Goal: Task Accomplishment & Management: Complete application form

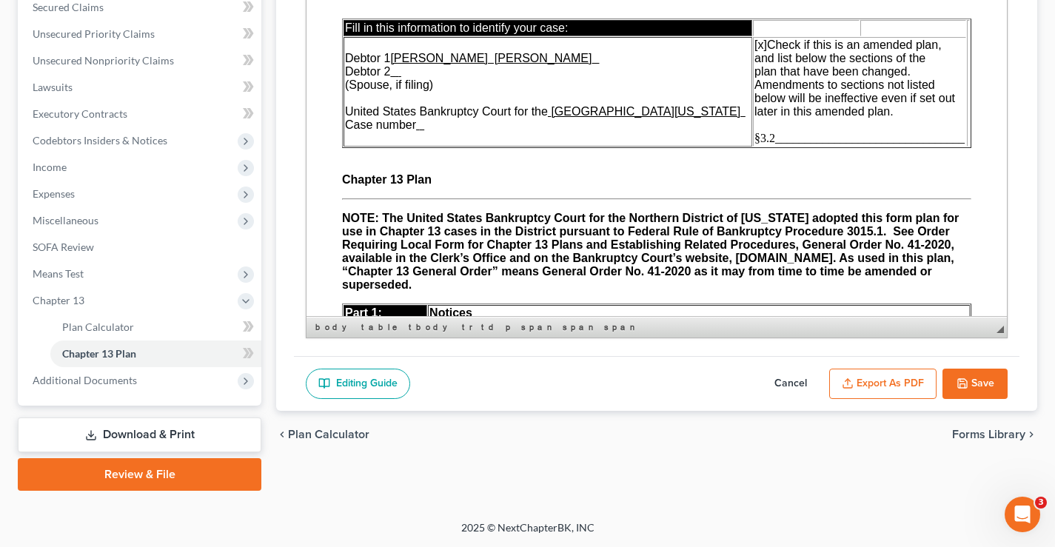
scroll to position [5151, 0]
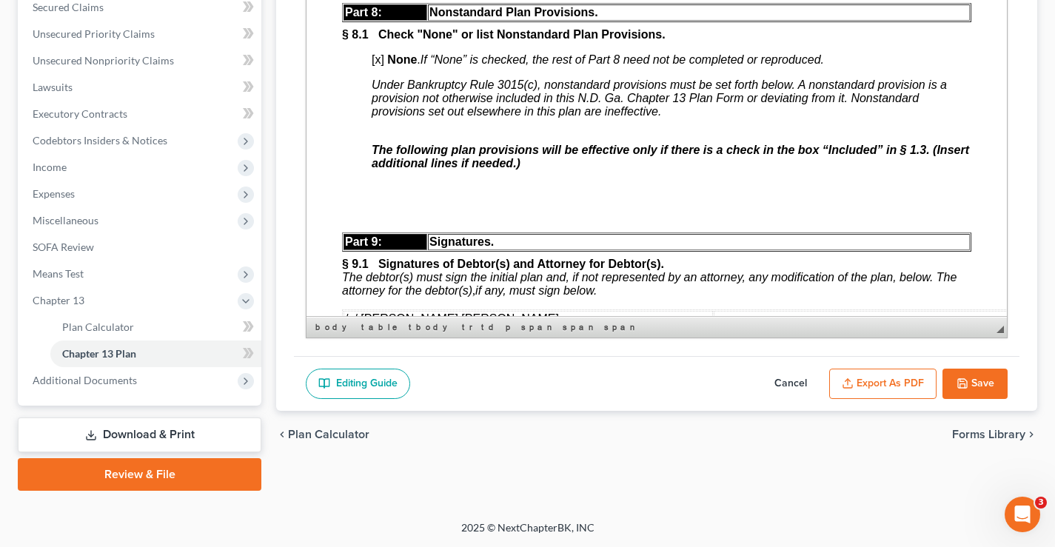
click at [984, 381] on button "Save" at bounding box center [974, 384] width 65 height 31
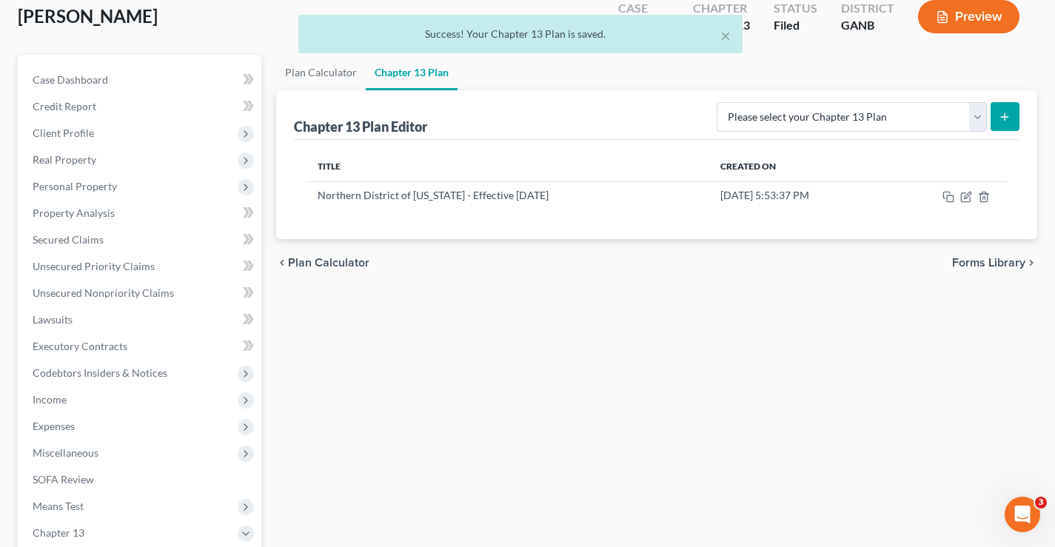
scroll to position [0, 0]
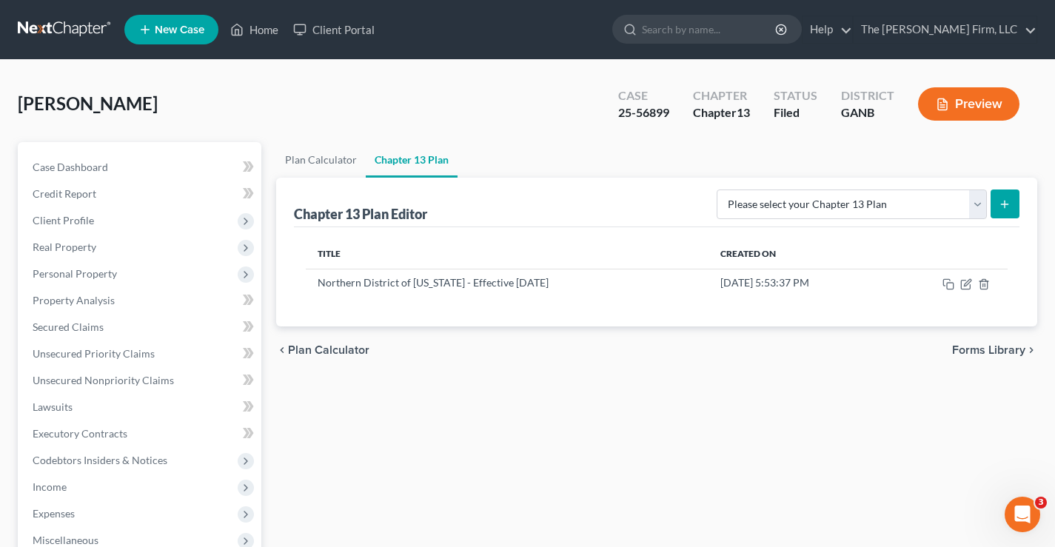
click at [72, 27] on link at bounding box center [65, 29] width 95 height 27
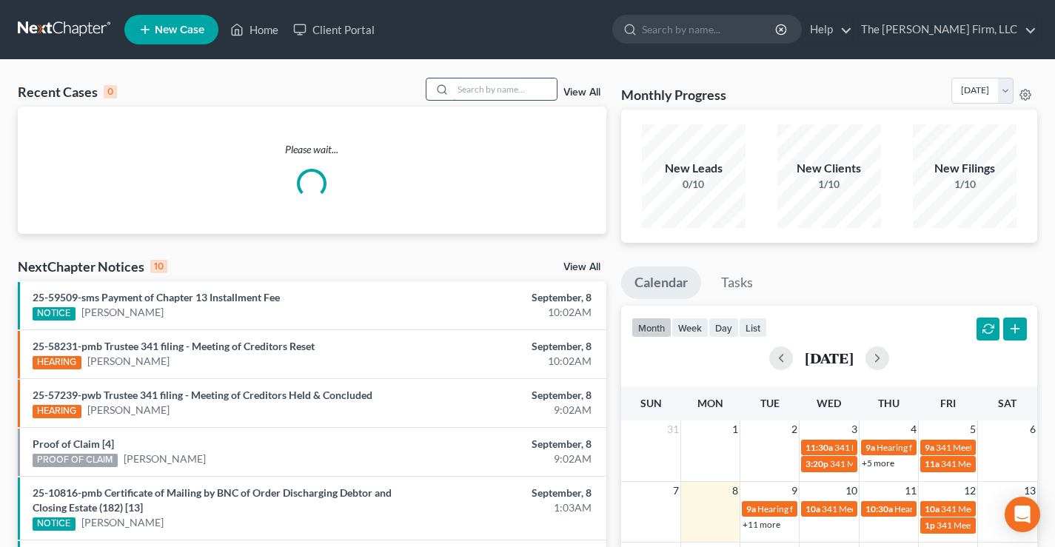
click at [480, 90] on input "search" at bounding box center [505, 88] width 104 height 21
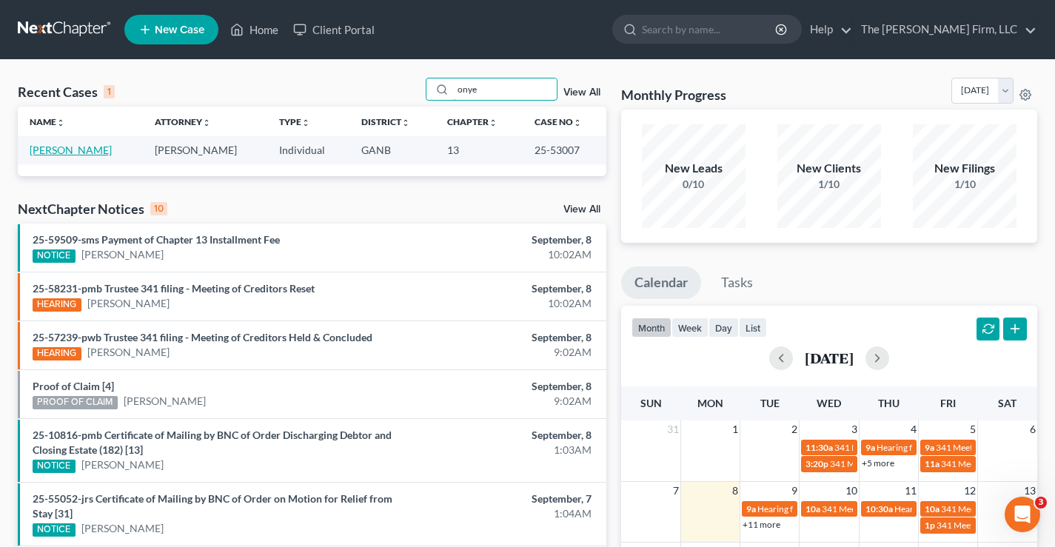
type input "onye"
click at [64, 153] on link "[PERSON_NAME]" at bounding box center [71, 150] width 82 height 13
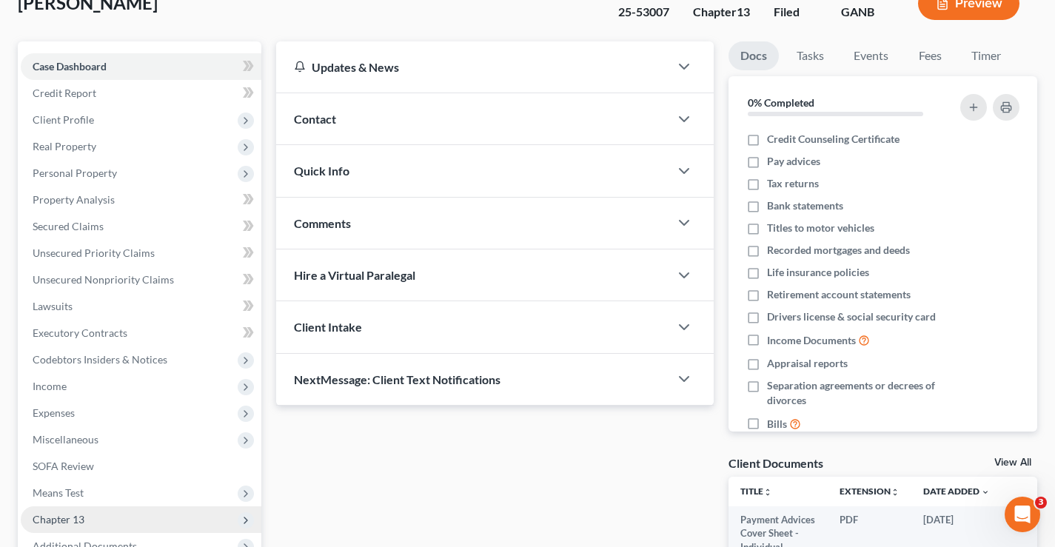
scroll to position [266, 0]
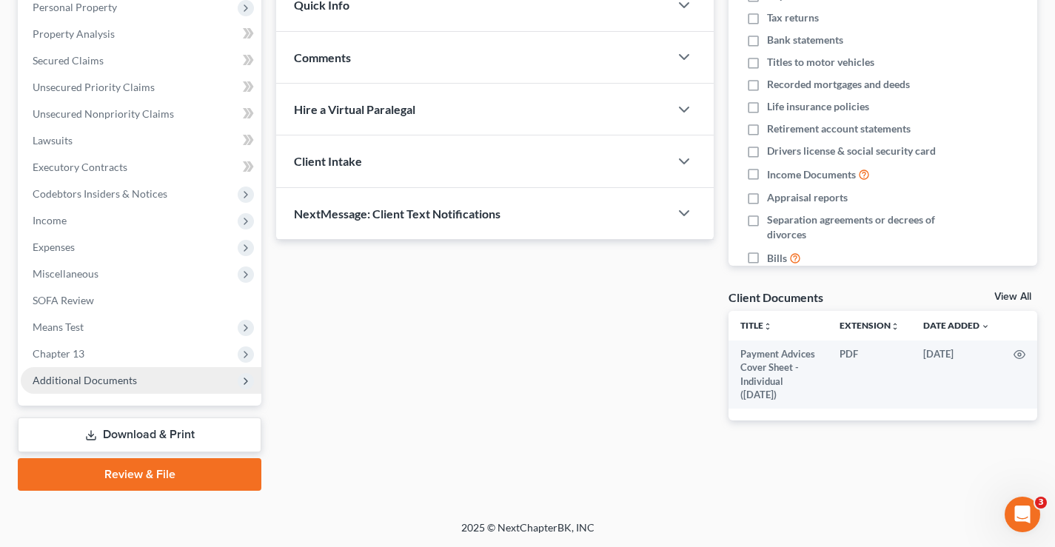
click at [84, 375] on span "Additional Documents" at bounding box center [85, 380] width 104 height 13
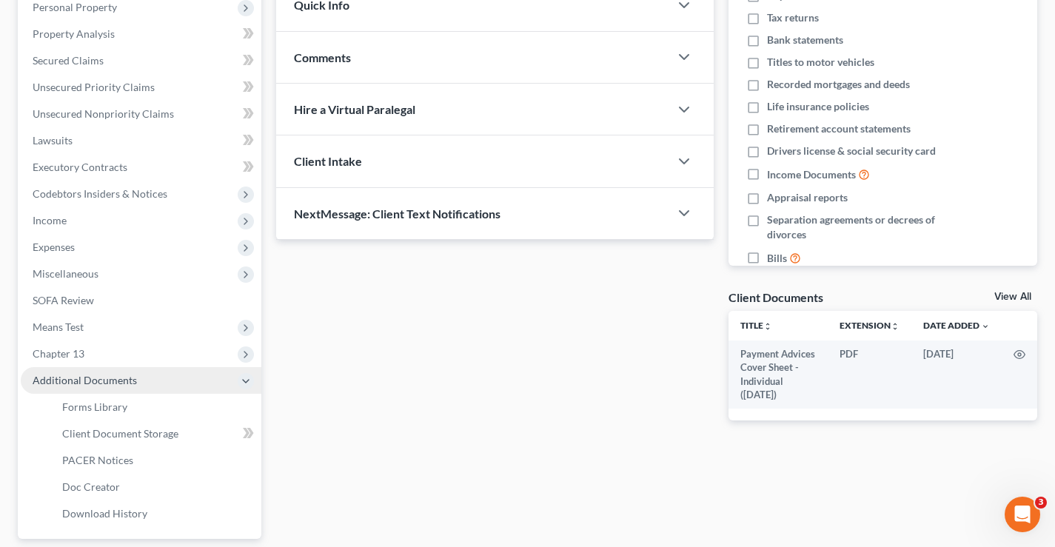
scroll to position [400, 0]
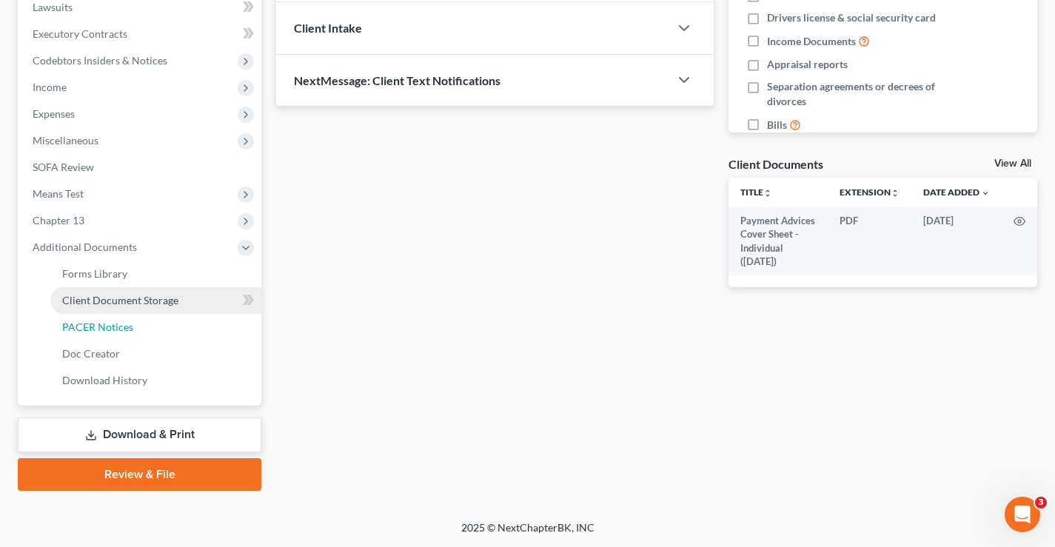
click at [82, 326] on span "PACER Notices" at bounding box center [97, 326] width 71 height 13
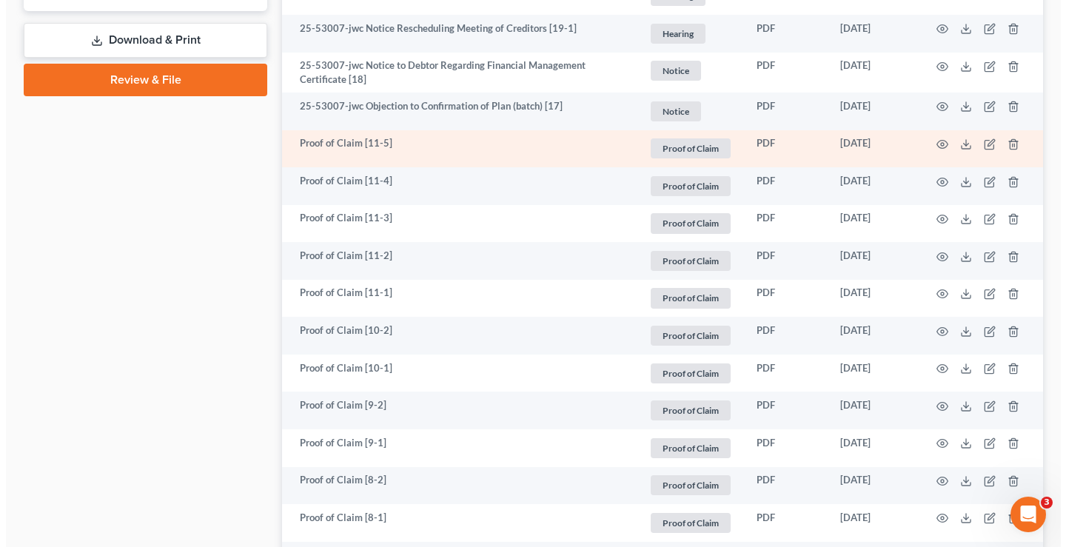
scroll to position [888, 0]
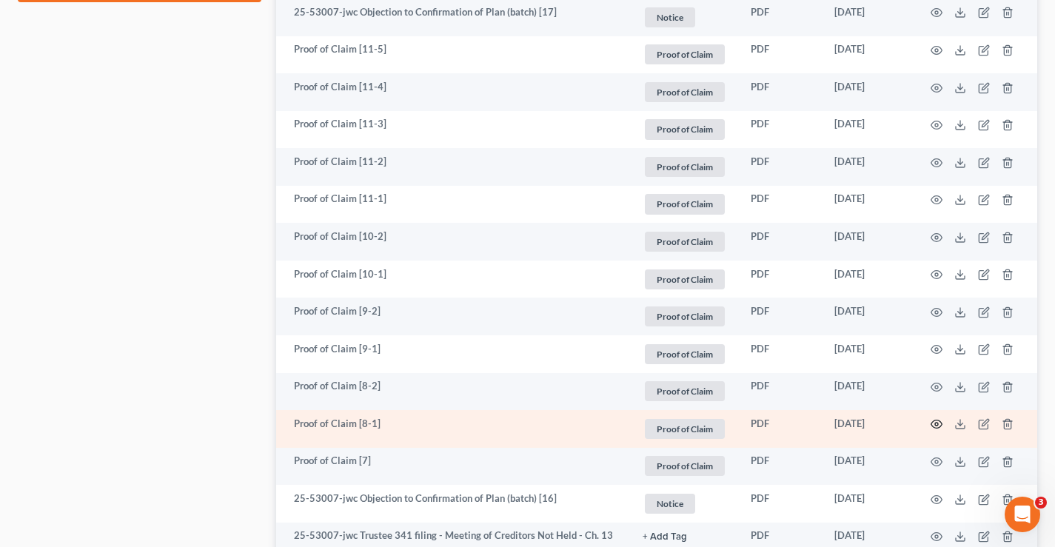
click at [938, 426] on circle "button" at bounding box center [936, 424] width 3 height 3
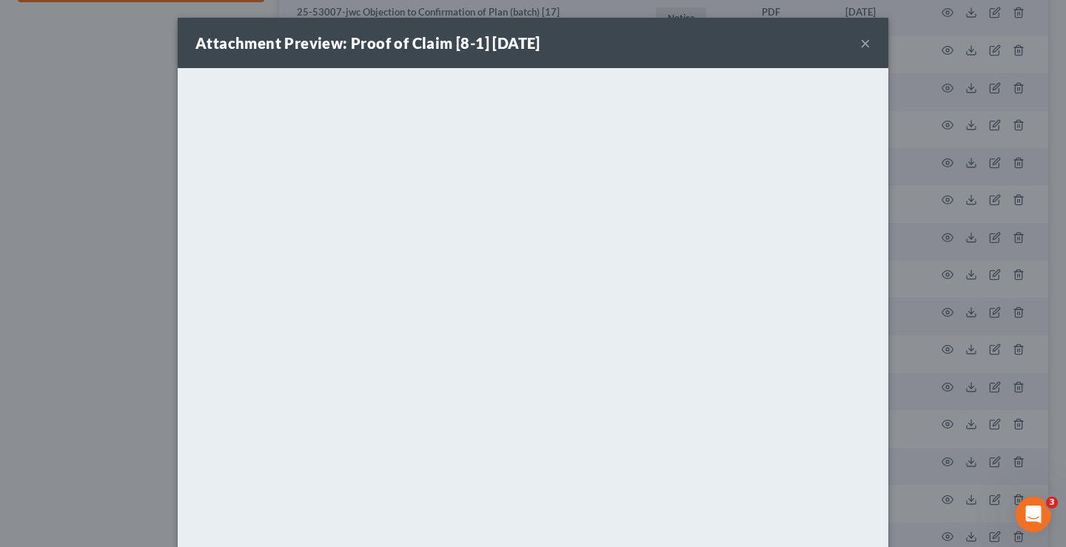
drag, startPoint x: 670, startPoint y: 33, endPoint x: 602, endPoint y: 30, distance: 68.1
click at [602, 30] on div "Attachment Preview: Proof of Claim [8-1] 05/22/2025 ×" at bounding box center [533, 43] width 710 height 50
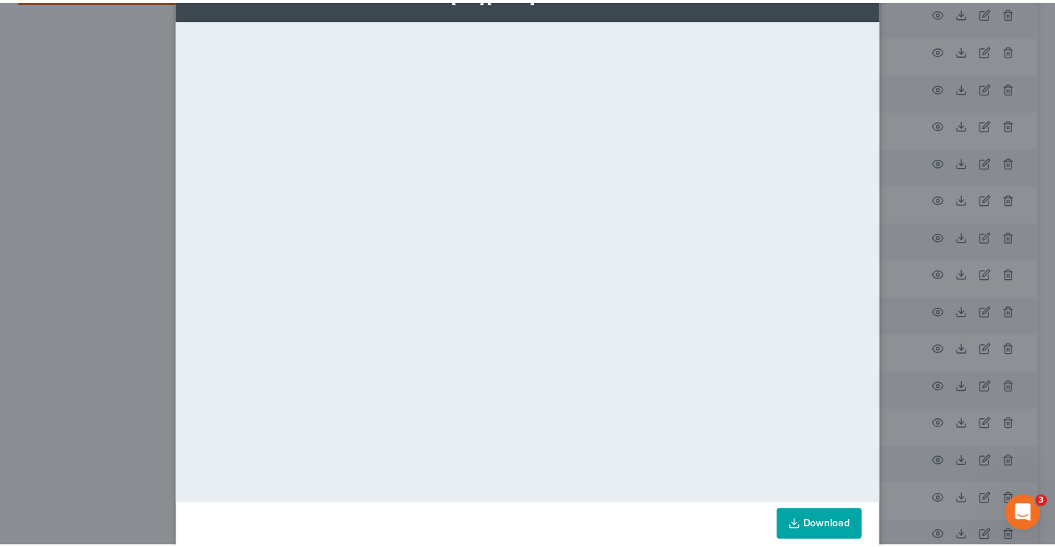
scroll to position [73, 0]
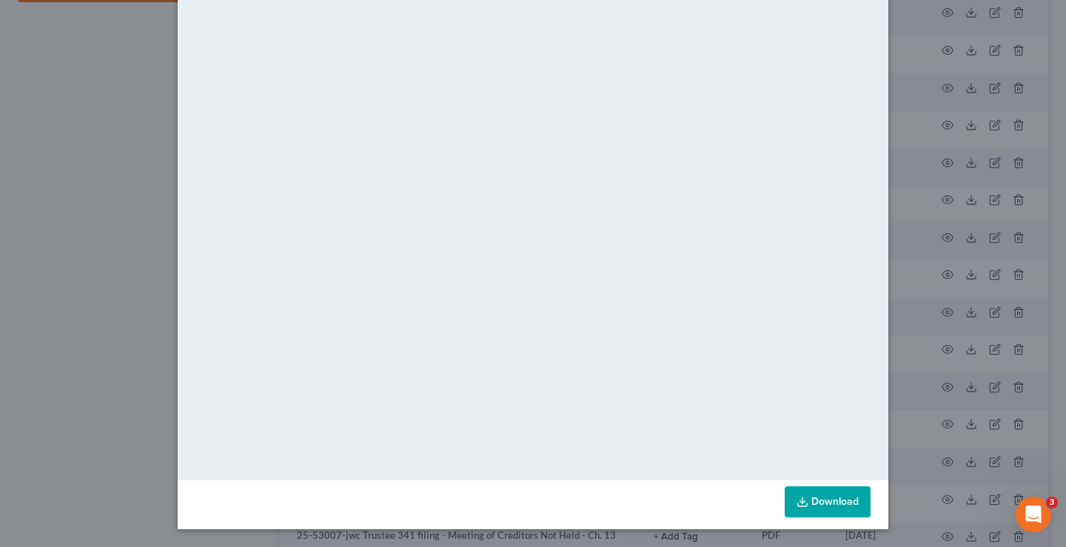
click at [114, 243] on div "Attachment Preview: Proof of Claim [8-1] 05/22/2025 × <object ng-attr-data='htt…" at bounding box center [533, 273] width 1066 height 547
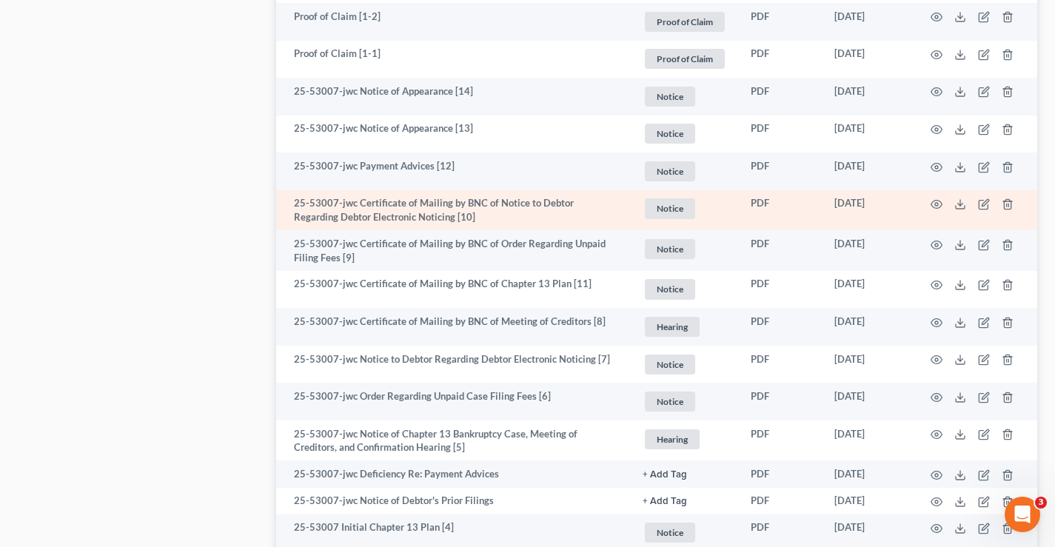
scroll to position [1850, 0]
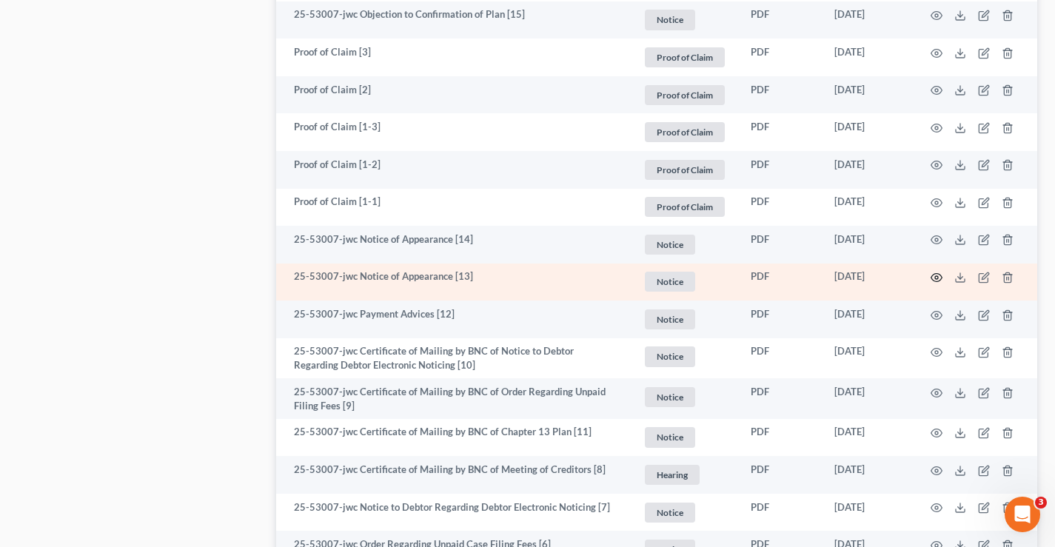
click at [938, 278] on icon "button" at bounding box center [936, 278] width 12 height 12
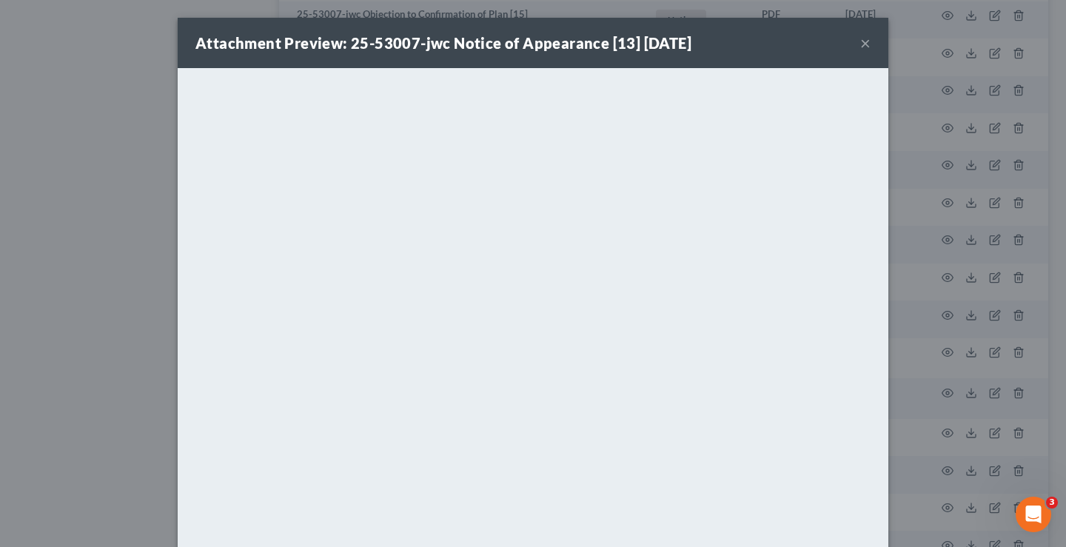
click at [104, 127] on div "Attachment Preview: 25-53007-jwc Notice of Appearance [13] 04/02/2025 × <object…" at bounding box center [533, 273] width 1066 height 547
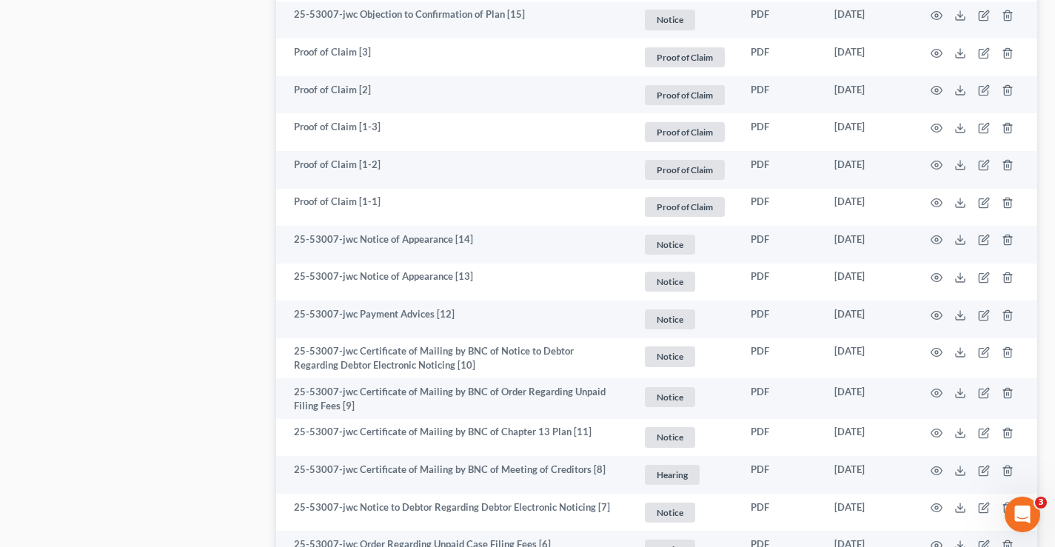
drag, startPoint x: 187, startPoint y: 75, endPoint x: 249, endPoint y: 33, distance: 75.5
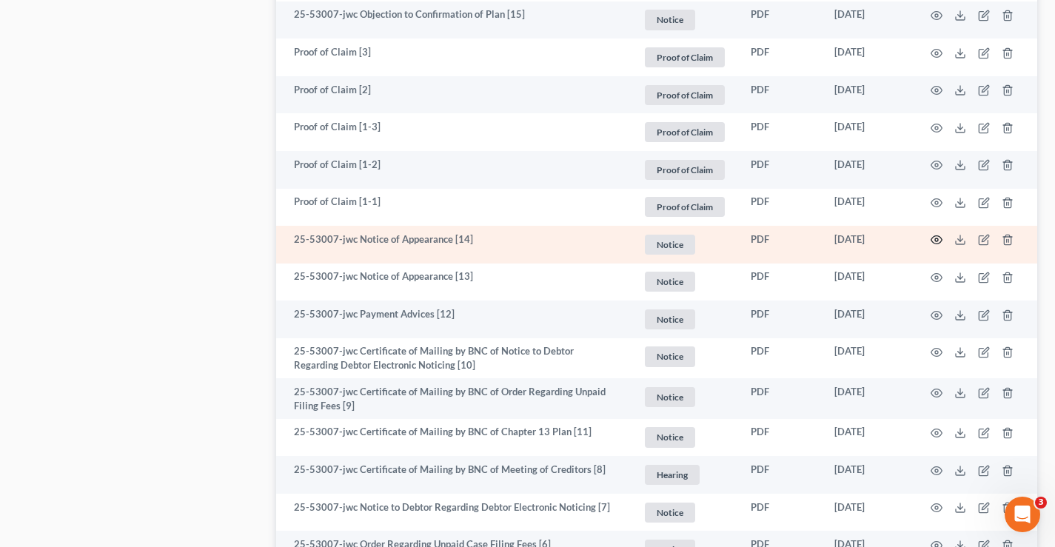
click at [935, 241] on circle "button" at bounding box center [936, 239] width 3 height 3
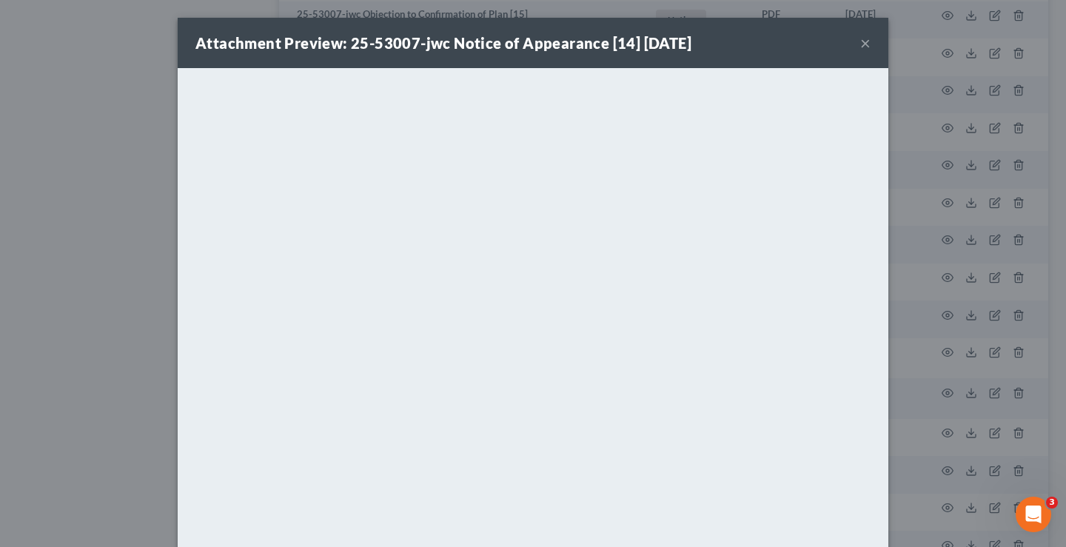
click at [860, 44] on button "×" at bounding box center [865, 43] width 10 height 18
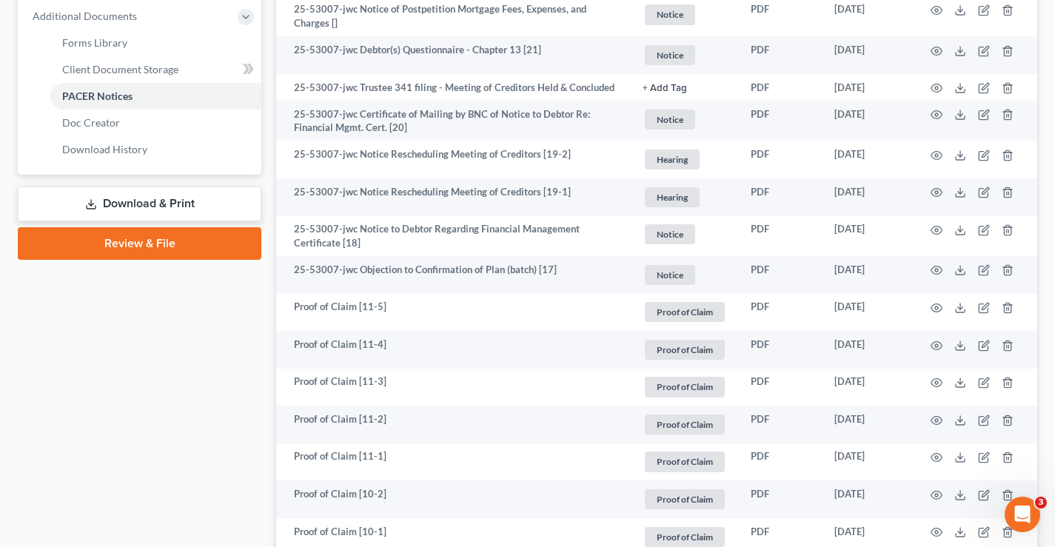
scroll to position [0, 0]
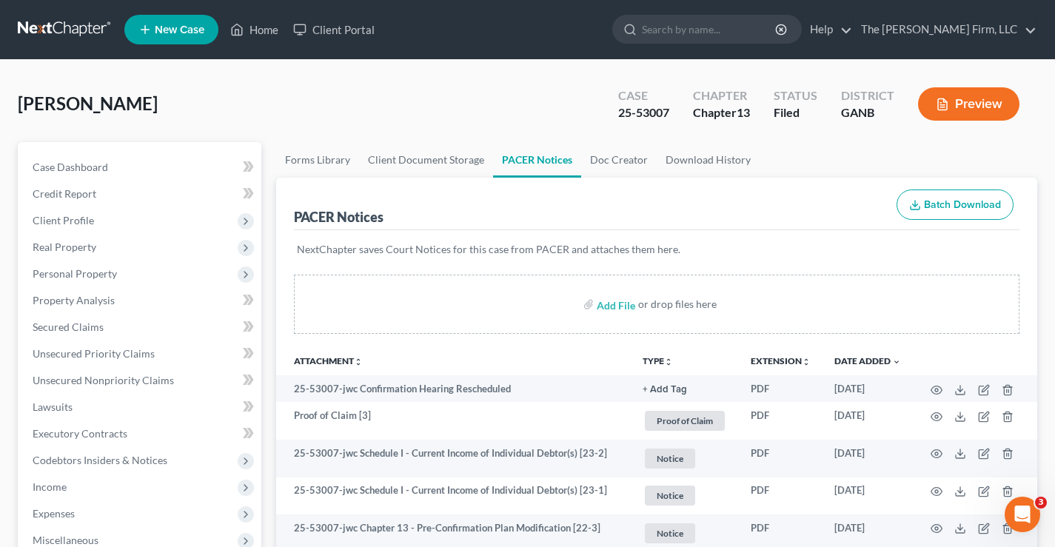
click at [265, 90] on div "Onyegbula, Anthony Upgraded Case 25-53007 Chapter Chapter 13 Status Filed Distr…" at bounding box center [527, 110] width 1019 height 64
click at [49, 26] on link at bounding box center [65, 29] width 95 height 27
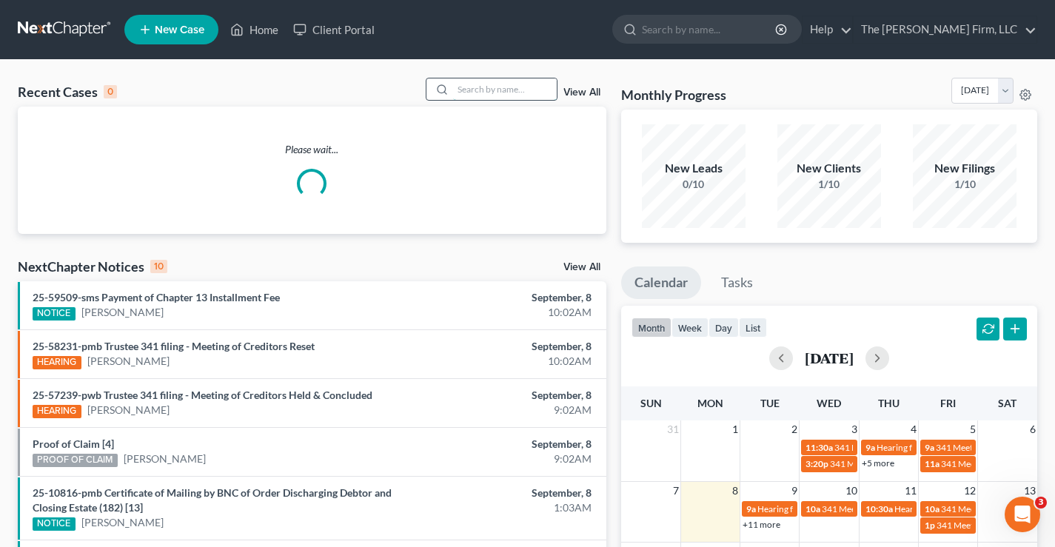
click at [473, 89] on input "search" at bounding box center [505, 88] width 104 height 21
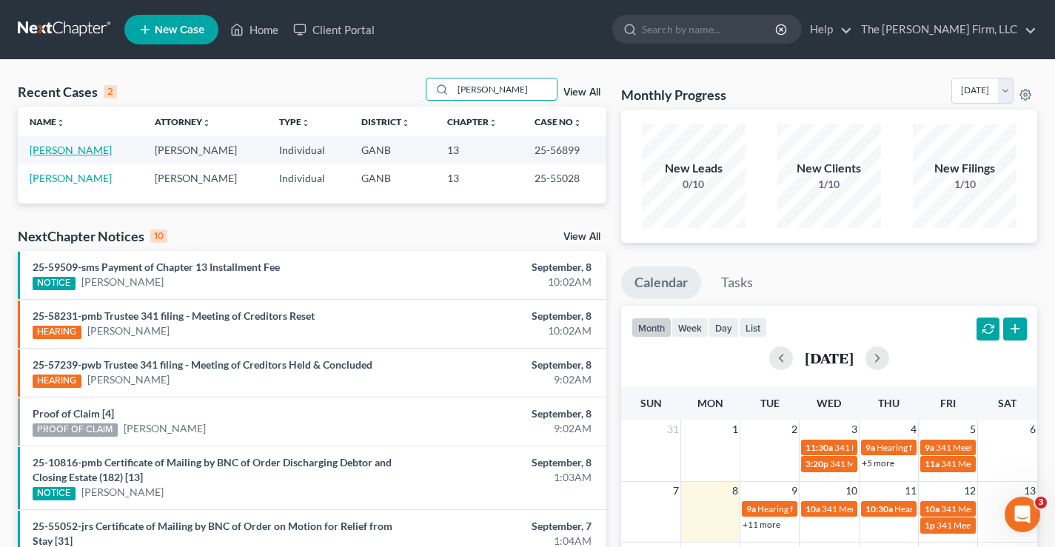
type input "avery"
click at [78, 153] on link "[PERSON_NAME]" at bounding box center [71, 150] width 82 height 13
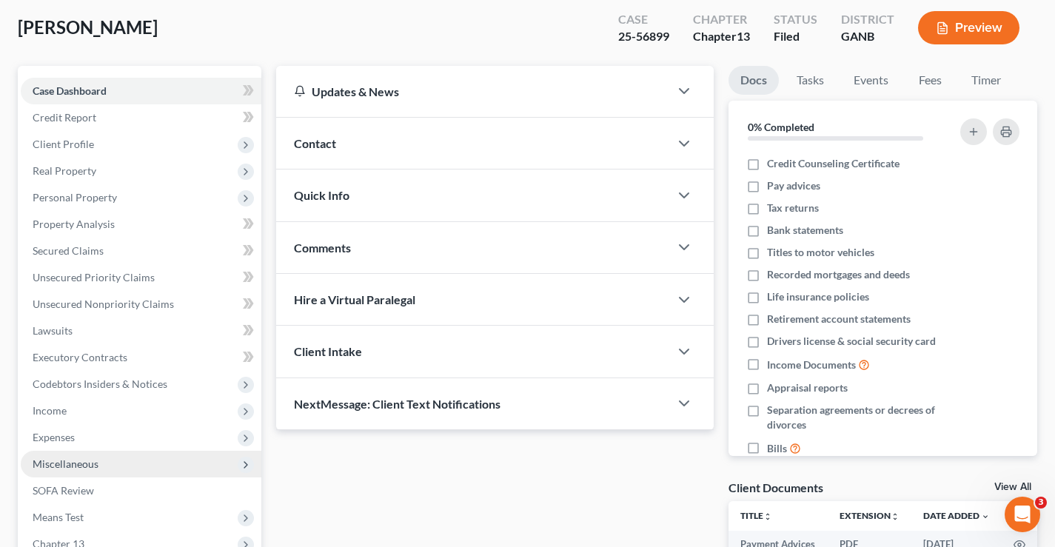
scroll to position [148, 0]
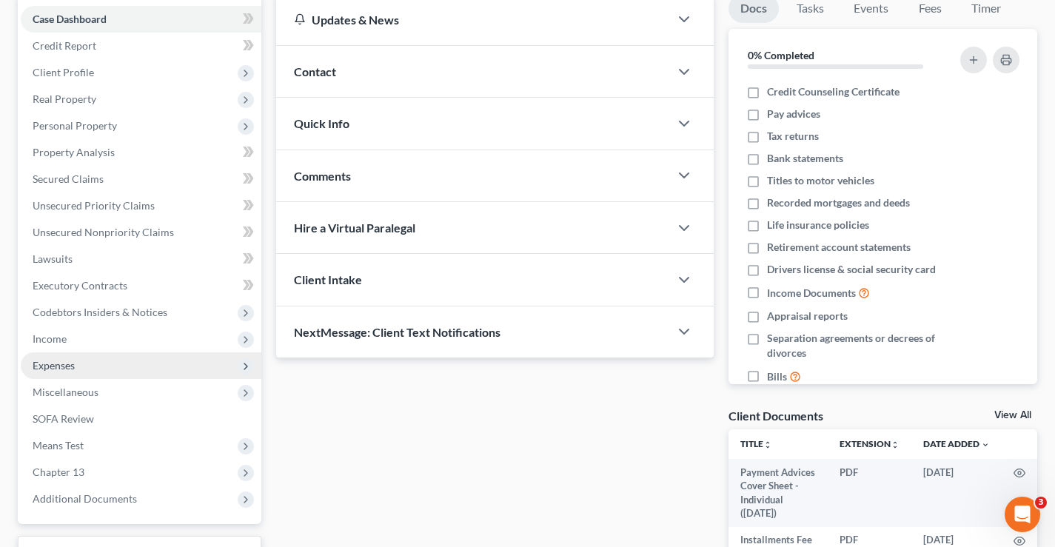
click at [52, 371] on span "Expenses" at bounding box center [54, 365] width 42 height 13
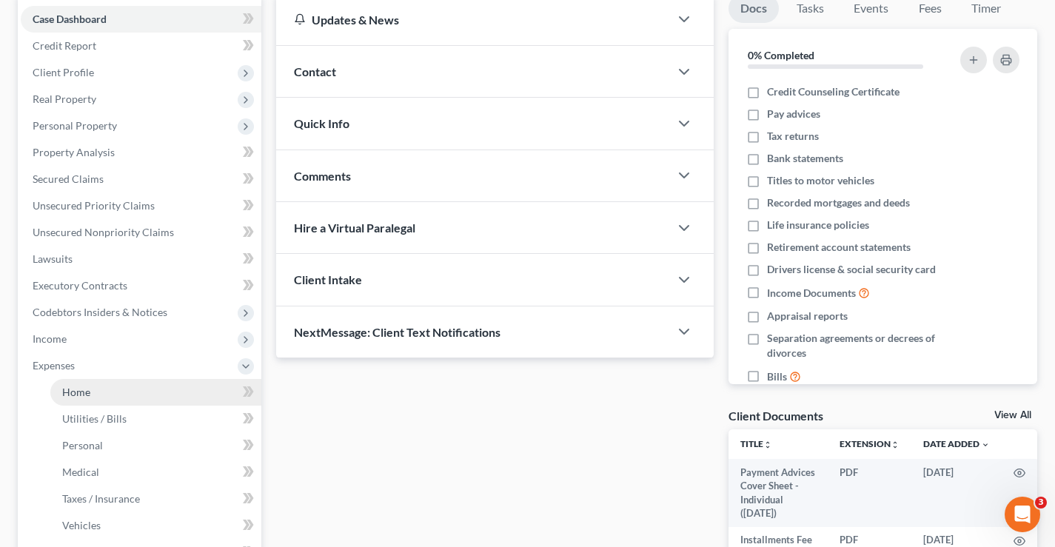
click at [82, 392] on span "Home" at bounding box center [76, 392] width 28 height 13
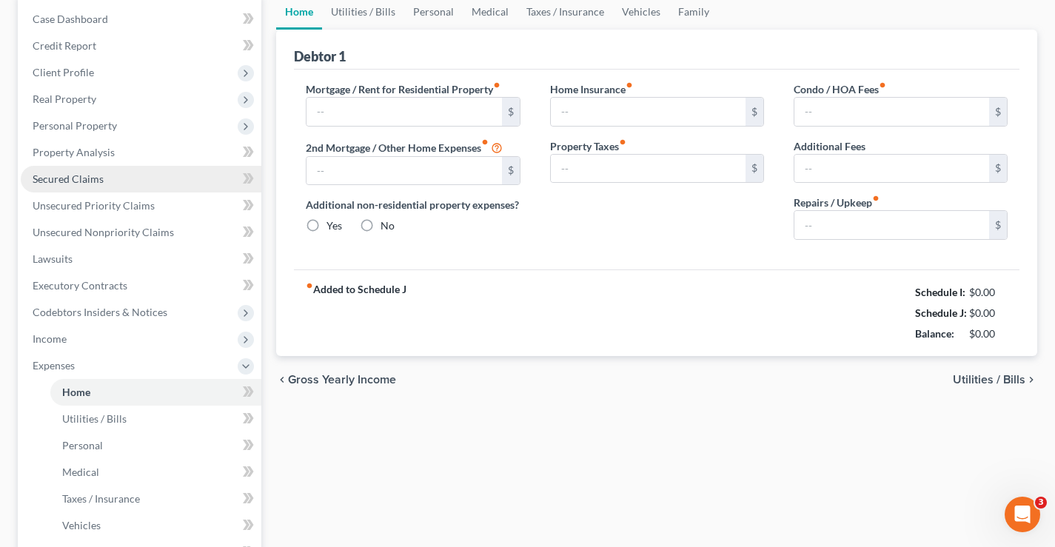
scroll to position [75, 0]
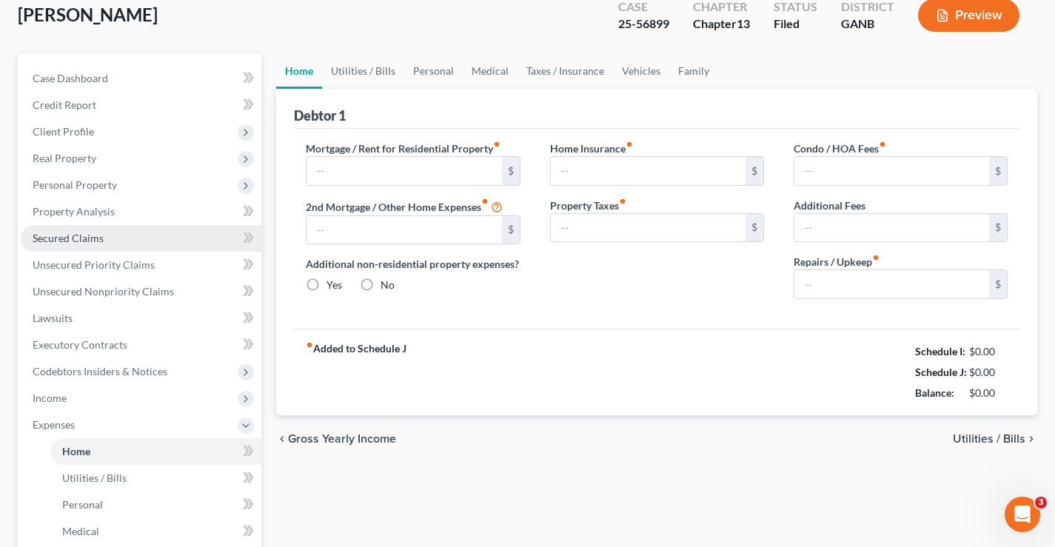
type input "300.00"
type input "0.00"
radio input "true"
type input "0.00"
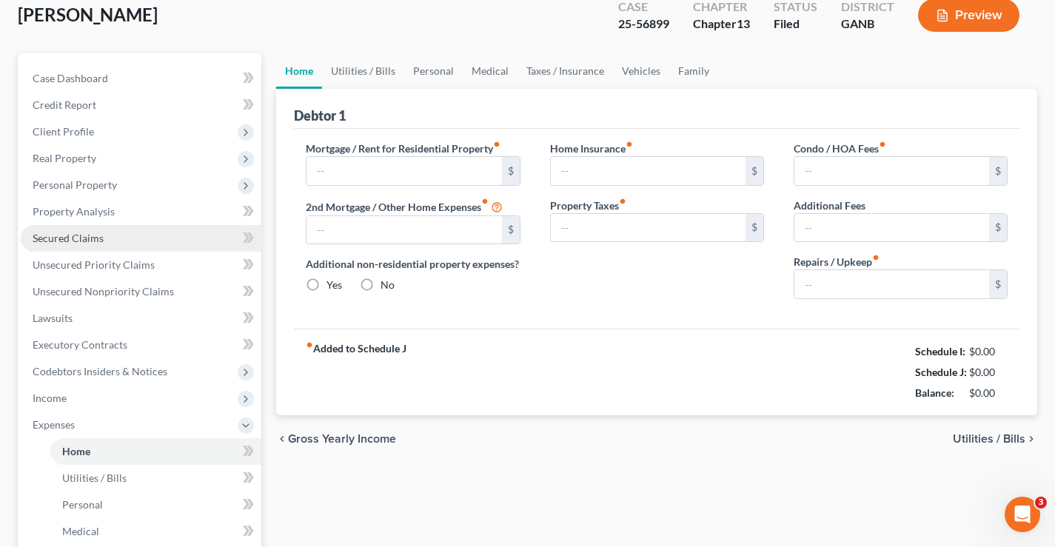
type input "0.00"
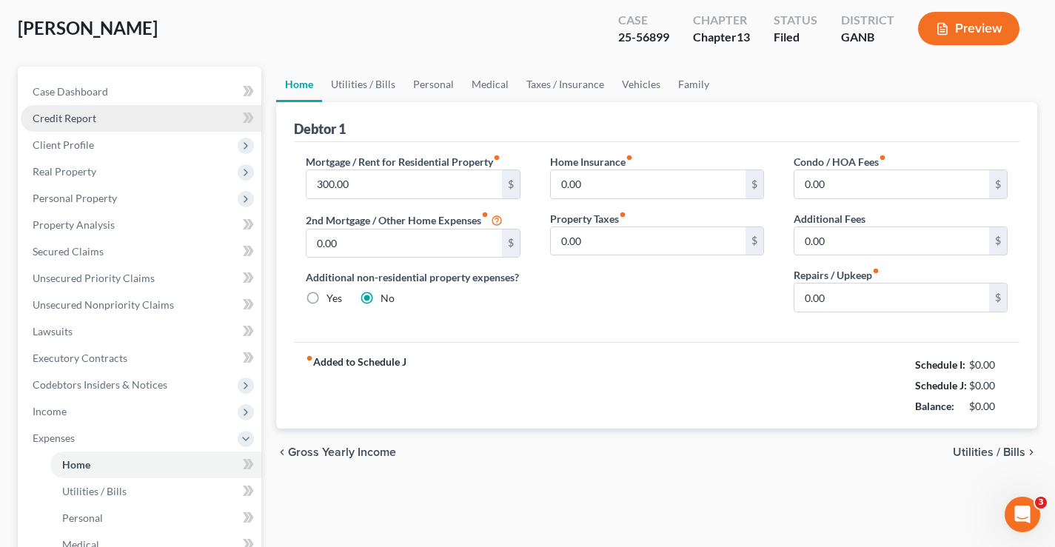
scroll to position [0, 0]
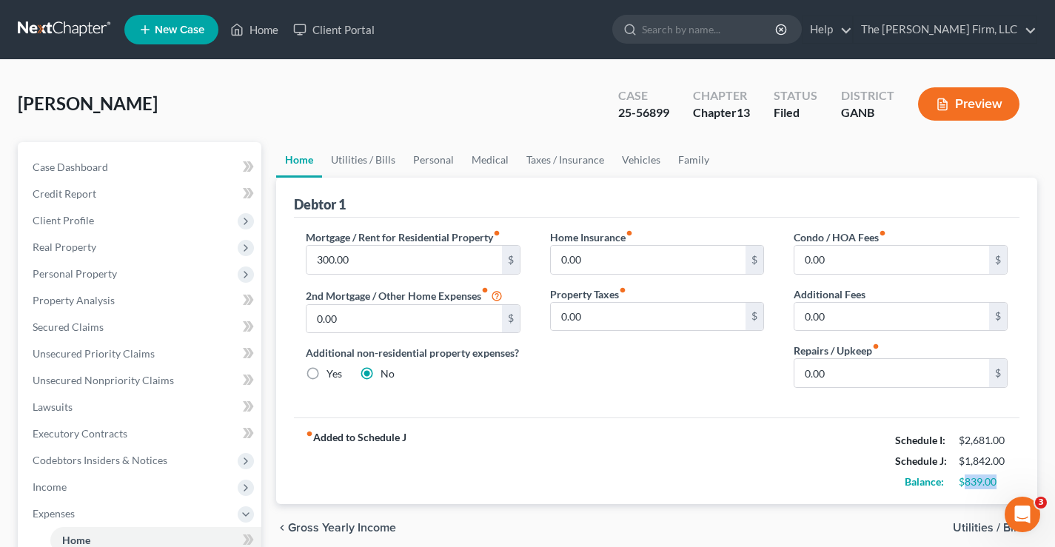
drag, startPoint x: 1003, startPoint y: 484, endPoint x: 967, endPoint y: 482, distance: 36.3
click at [967, 482] on div "$839.00" at bounding box center [982, 481] width 49 height 15
click at [473, 391] on div "Mortgage / Rent for Residential Property fiber_manual_record 300.00 $ 2nd Mortg…" at bounding box center [412, 314] width 243 height 170
click at [367, 255] on input "300.00" at bounding box center [403, 260] width 195 height 28
click at [354, 260] on input "300.00" at bounding box center [403, 260] width 195 height 28
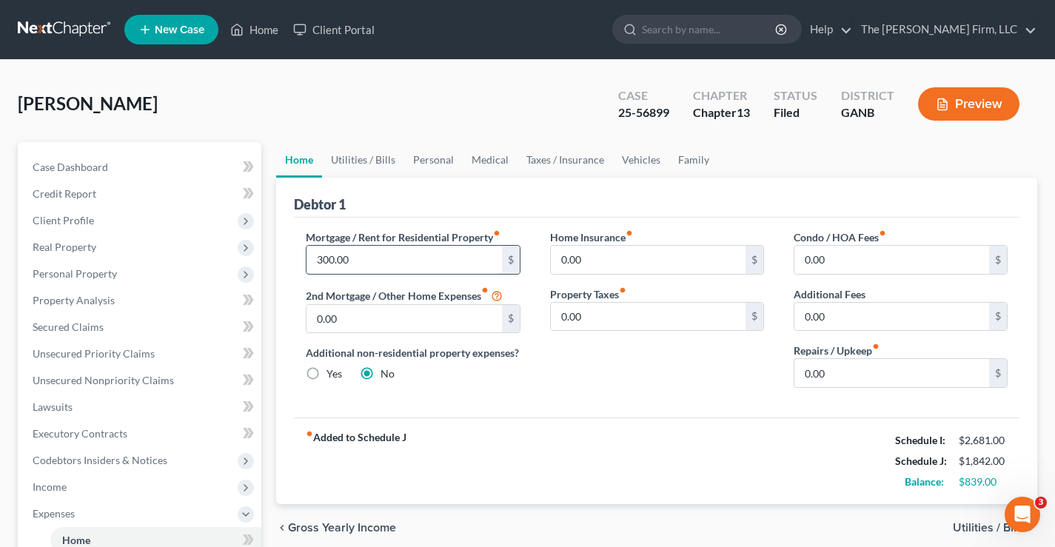
click at [344, 260] on input "300.00" at bounding box center [403, 260] width 195 height 28
click at [356, 260] on input "300.00" at bounding box center [403, 260] width 195 height 28
drag, startPoint x: 356, startPoint y: 258, endPoint x: 27, endPoint y: 113, distance: 359.6
click at [215, 211] on div "Petition Navigation Case Dashboard Payments Invoices Payments Payments Credit R…" at bounding box center [527, 542] width 1034 height 801
click at [693, 164] on link "Family" at bounding box center [693, 160] width 49 height 36
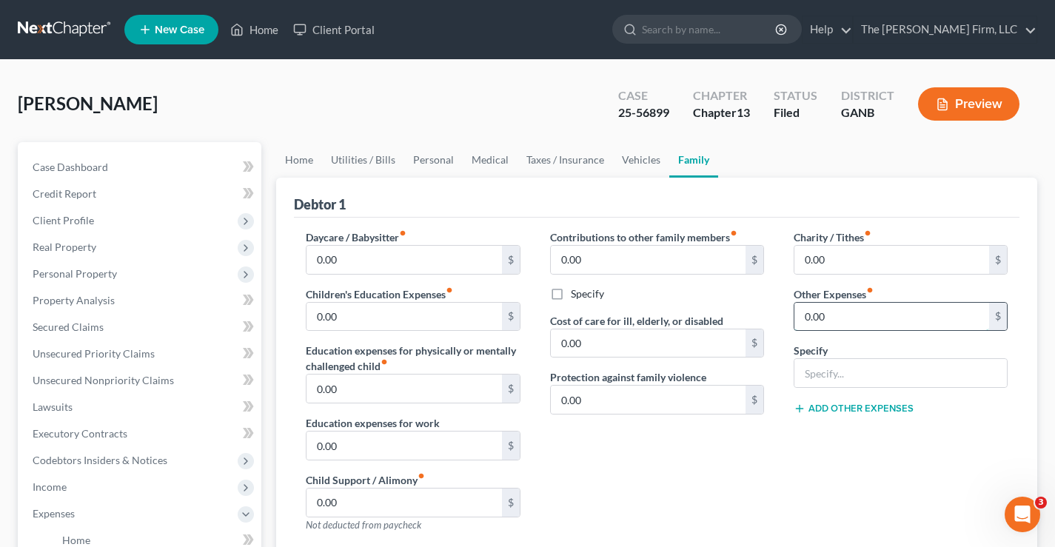
click at [836, 317] on input "0.00" at bounding box center [891, 317] width 195 height 28
click at [825, 371] on input "text" at bounding box center [900, 373] width 212 height 28
click at [834, 318] on input "0.00" at bounding box center [891, 317] width 195 height 28
type input "550"
type input "Rent & Utilities"
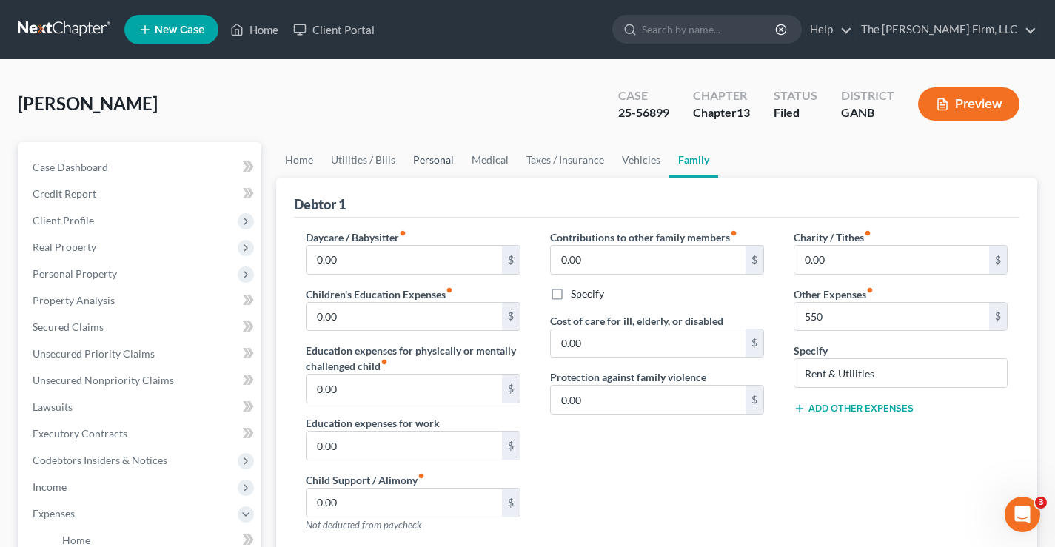
click at [418, 159] on link "Personal" at bounding box center [433, 160] width 58 height 36
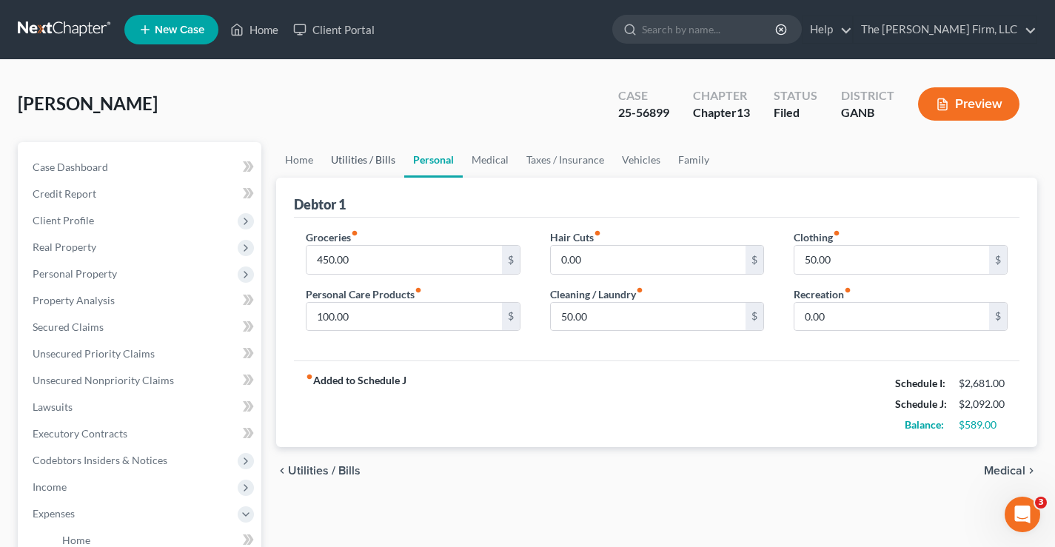
click at [342, 158] on link "Utilities / Bills" at bounding box center [363, 160] width 82 height 36
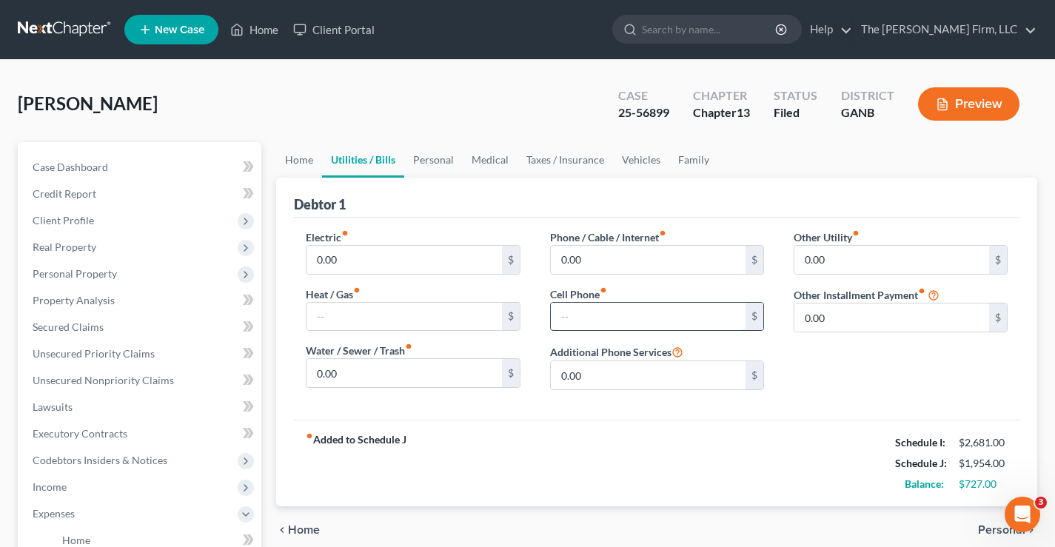
drag, startPoint x: 556, startPoint y: 320, endPoint x: 571, endPoint y: 320, distance: 15.5
click at [556, 320] on input "text" at bounding box center [648, 317] width 195 height 28
type input "124"
click at [434, 163] on link "Personal" at bounding box center [433, 160] width 58 height 36
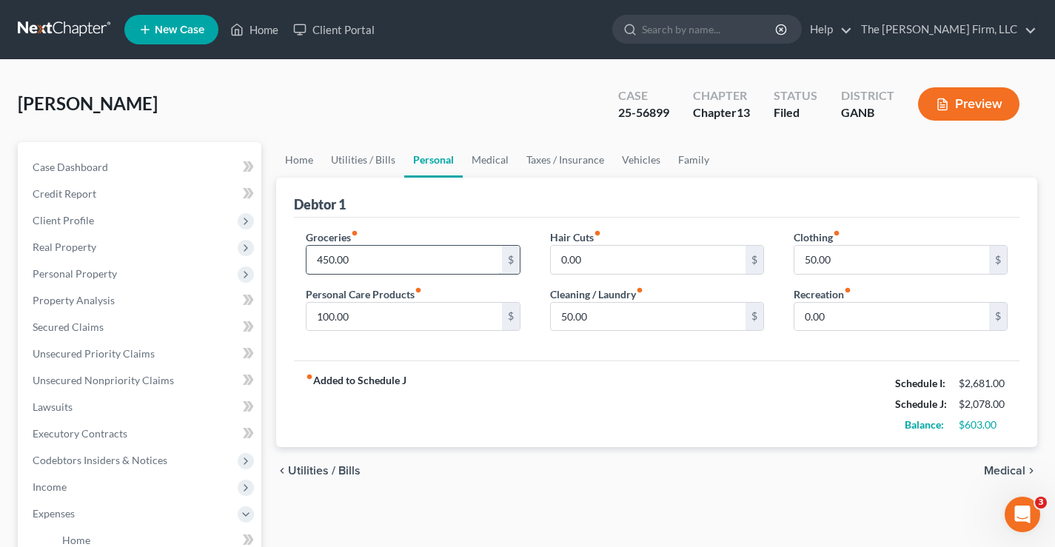
click at [400, 255] on input "450.00" at bounding box center [403, 260] width 195 height 28
click at [487, 161] on link "Medical" at bounding box center [490, 160] width 55 height 36
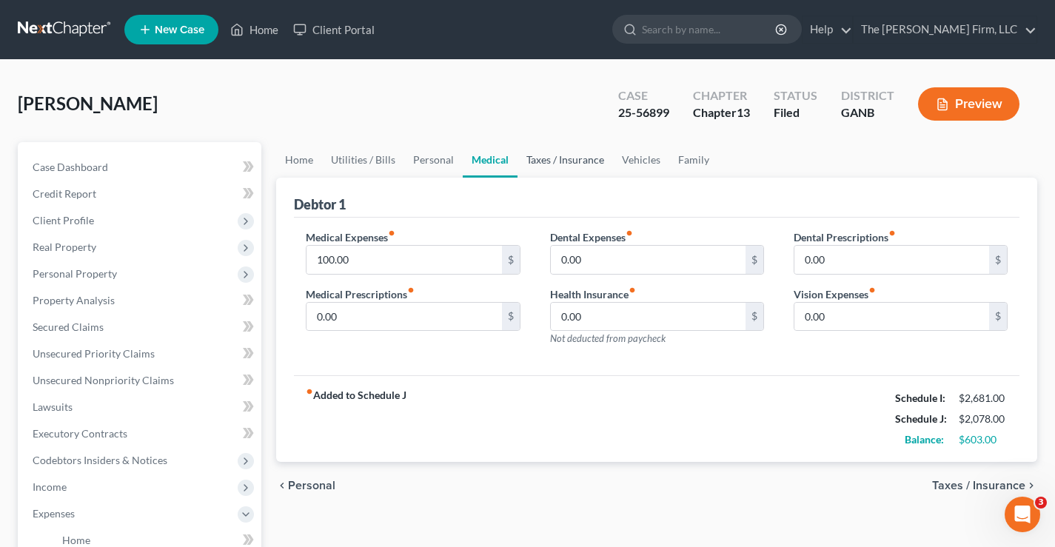
click at [559, 158] on link "Taxes / Insurance" at bounding box center [564, 160] width 95 height 36
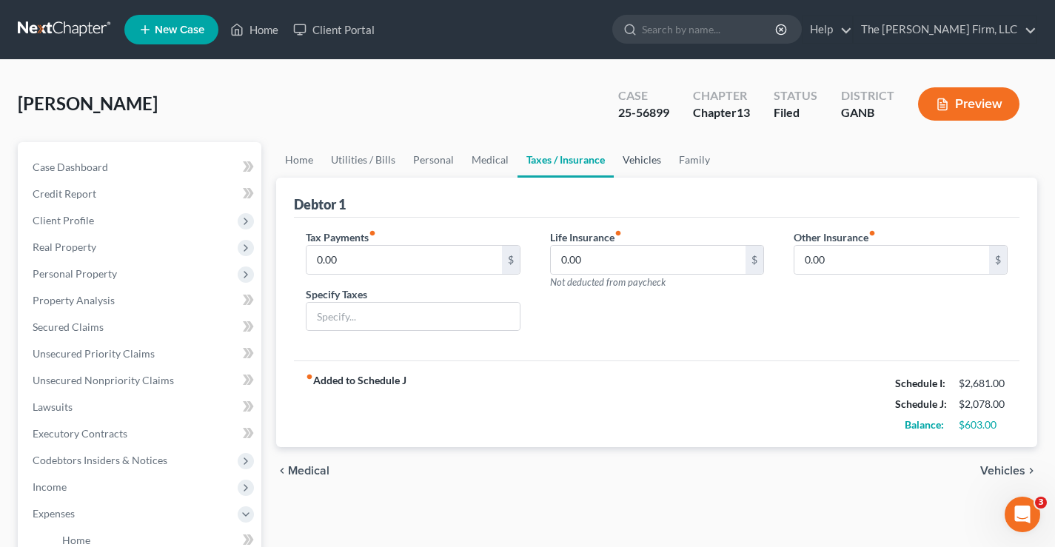
click at [644, 161] on link "Vehicles" at bounding box center [642, 160] width 56 height 36
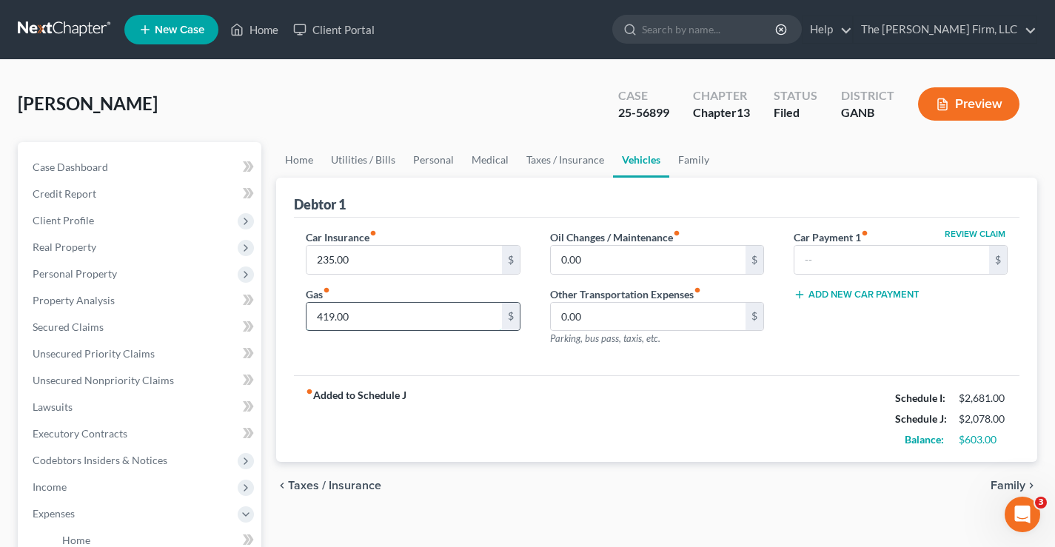
click at [366, 313] on input "419.00" at bounding box center [403, 317] width 195 height 28
click at [357, 255] on input "235.00" at bounding box center [403, 260] width 195 height 28
click at [295, 161] on link "Home" at bounding box center [299, 160] width 46 height 36
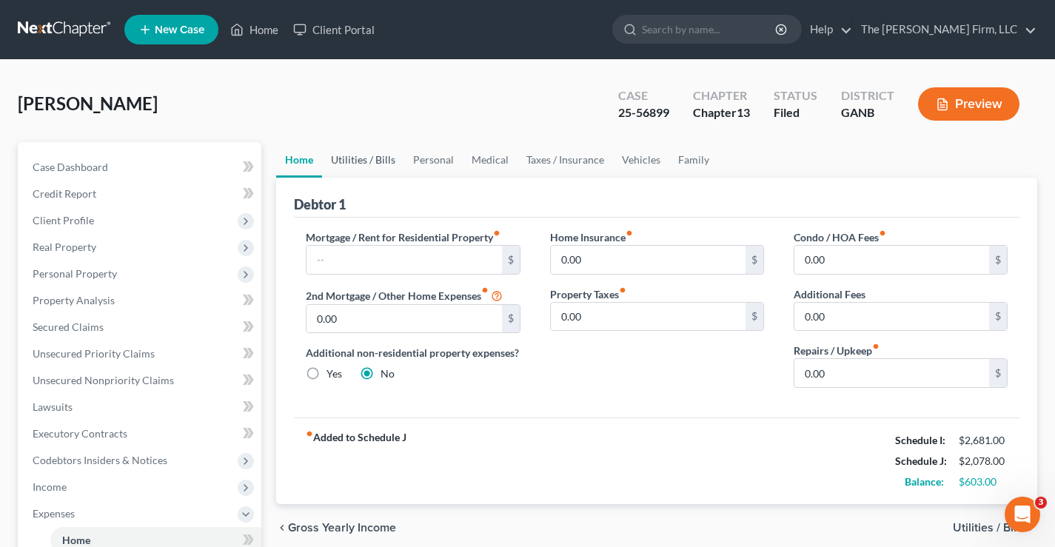
click at [374, 158] on link "Utilities / Bills" at bounding box center [363, 160] width 82 height 36
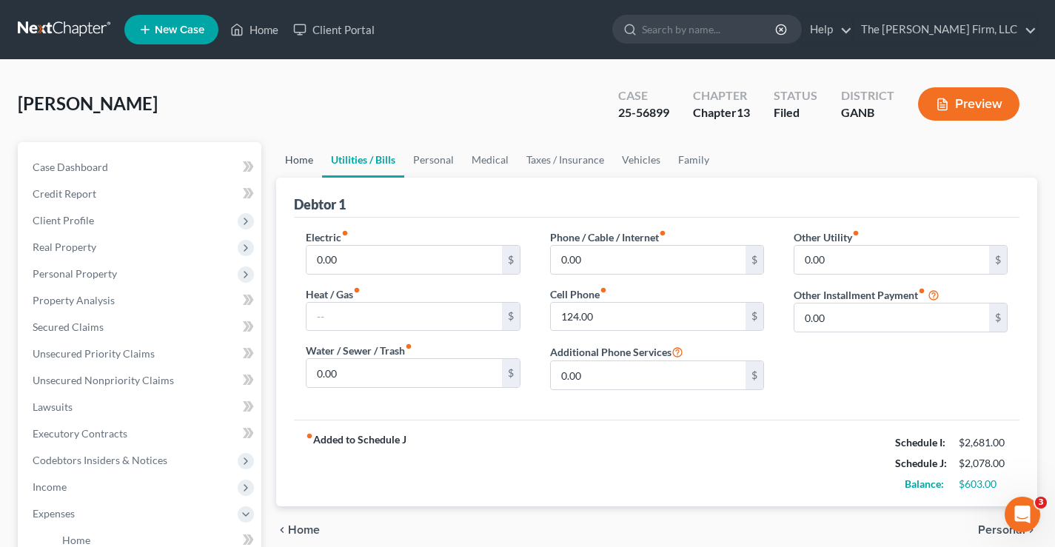
click at [290, 161] on link "Home" at bounding box center [299, 160] width 46 height 36
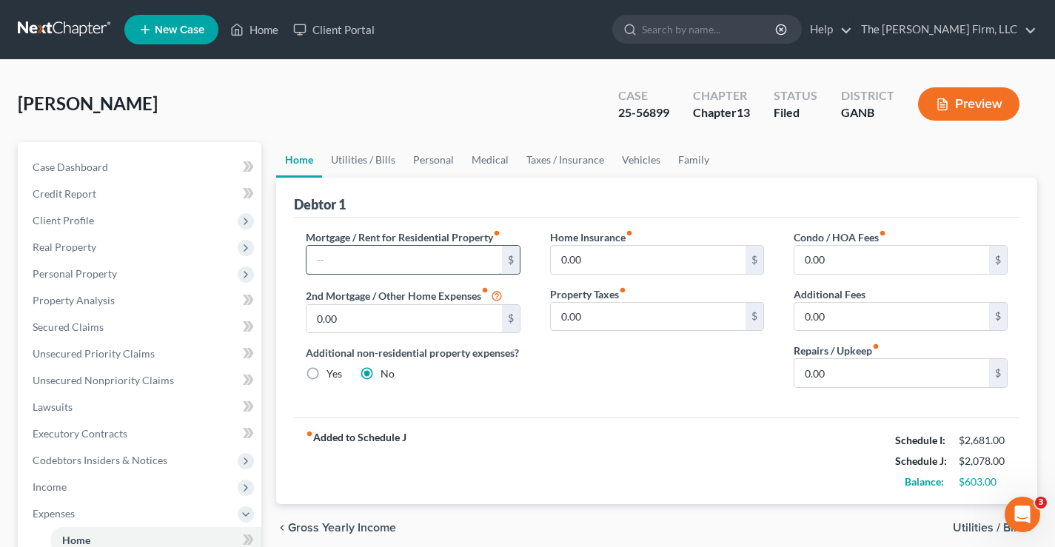
click at [339, 256] on input "text" at bounding box center [403, 260] width 195 height 28
click at [365, 166] on link "Utilities / Bills" at bounding box center [363, 160] width 82 height 36
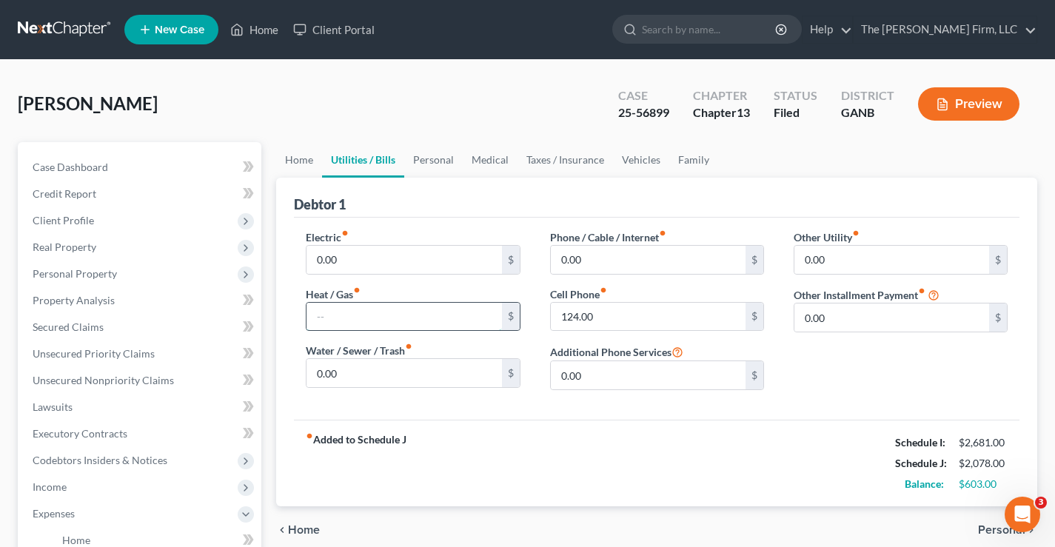
click at [337, 314] on input "text" at bounding box center [403, 317] width 195 height 28
click at [332, 318] on input "text" at bounding box center [403, 317] width 195 height 28
type input "138"
click at [309, 162] on link "Home" at bounding box center [299, 160] width 46 height 36
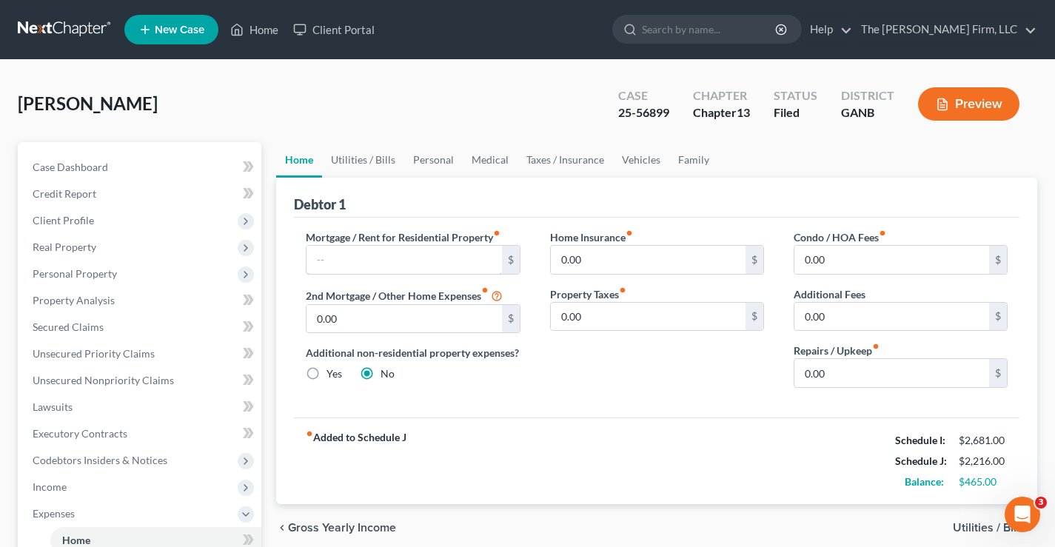
click at [337, 250] on input "text" at bounding box center [403, 260] width 195 height 28
type input "550"
click at [689, 157] on link "Family" at bounding box center [693, 160] width 49 height 36
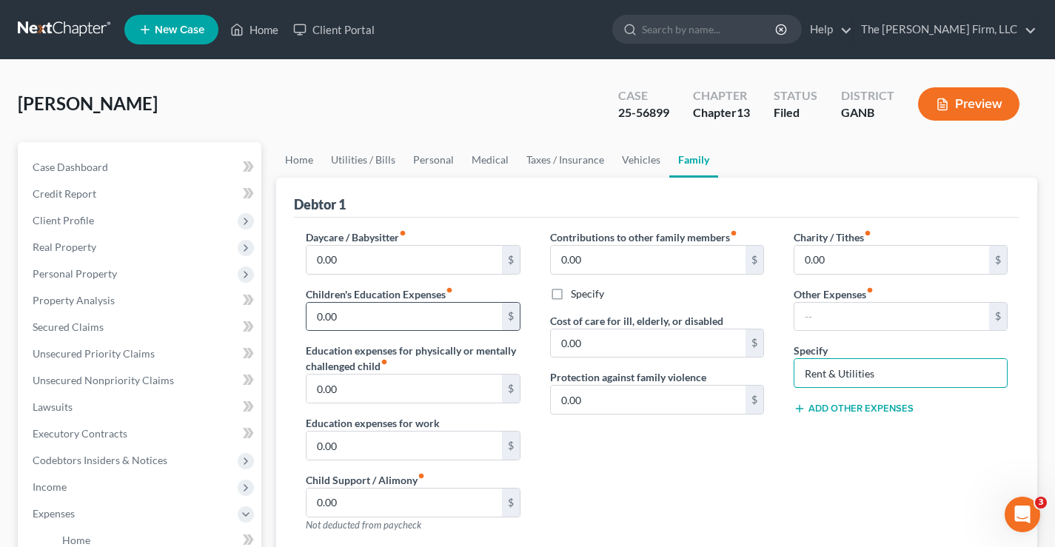
drag, startPoint x: 882, startPoint y: 376, endPoint x: 507, endPoint y: 324, distance: 378.8
click at [585, 340] on div "Daycare / Babysitter fiber_manual_record 0.00 $ Children's Education Expenses f…" at bounding box center [656, 451] width 731 height 445
drag, startPoint x: 688, startPoint y: 474, endPoint x: 689, endPoint y: 457, distance: 17.0
click at [689, 472] on div "Contributions to other family members fiber_manual_record 0.00 $ Specify Cost o…" at bounding box center [656, 386] width 243 height 315
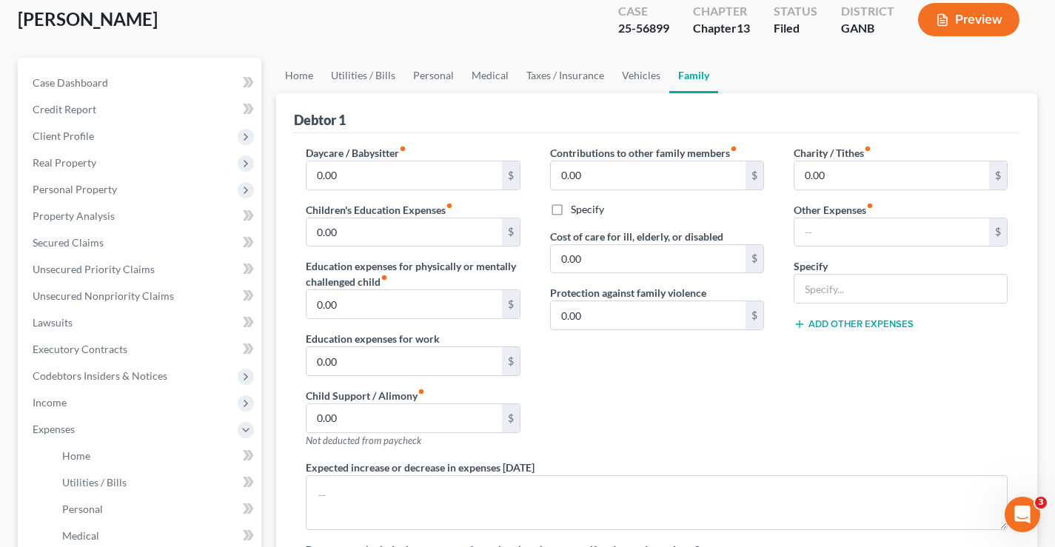
scroll to position [74, 0]
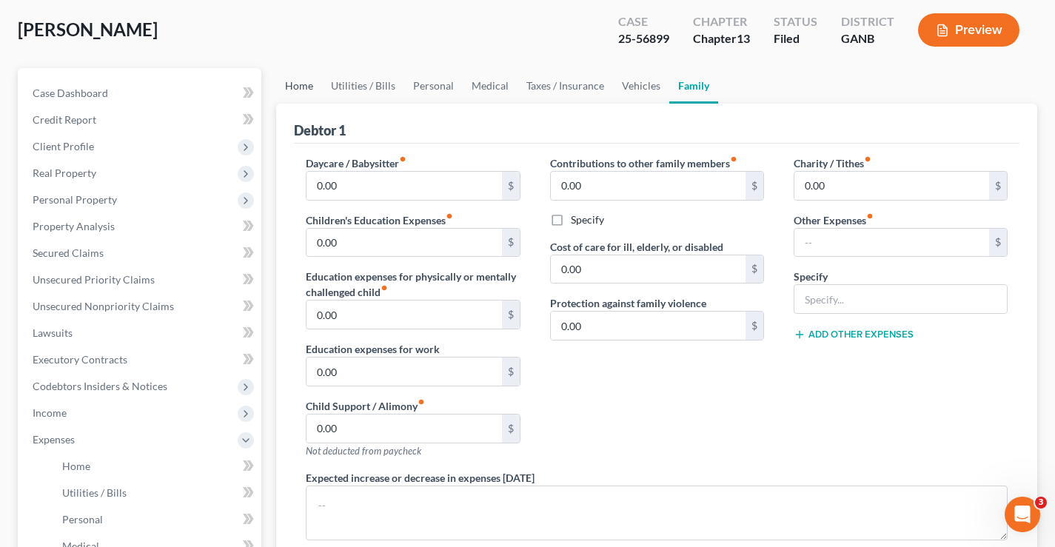
click at [301, 90] on link "Home" at bounding box center [299, 86] width 46 height 36
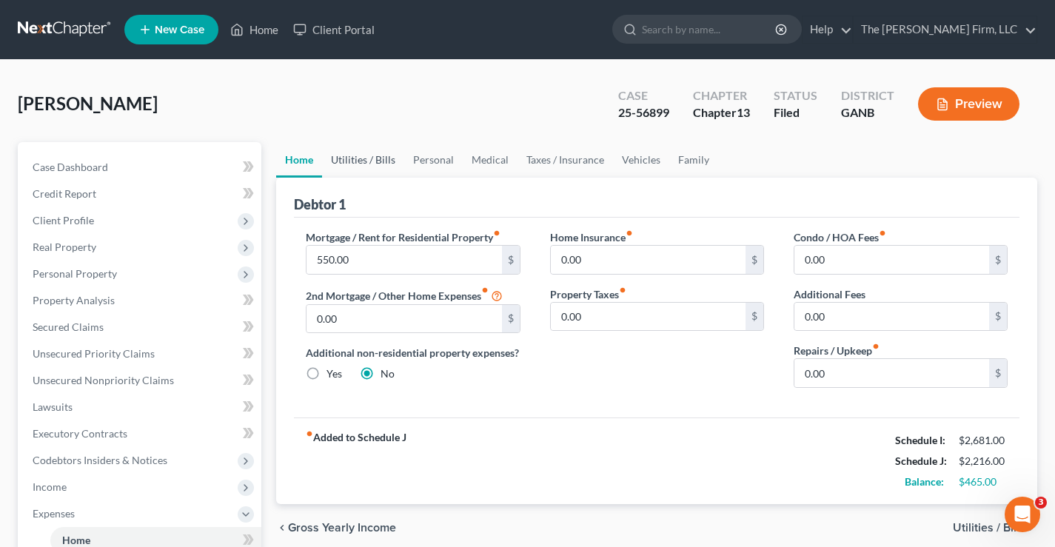
click at [364, 162] on link "Utilities / Bills" at bounding box center [363, 160] width 82 height 36
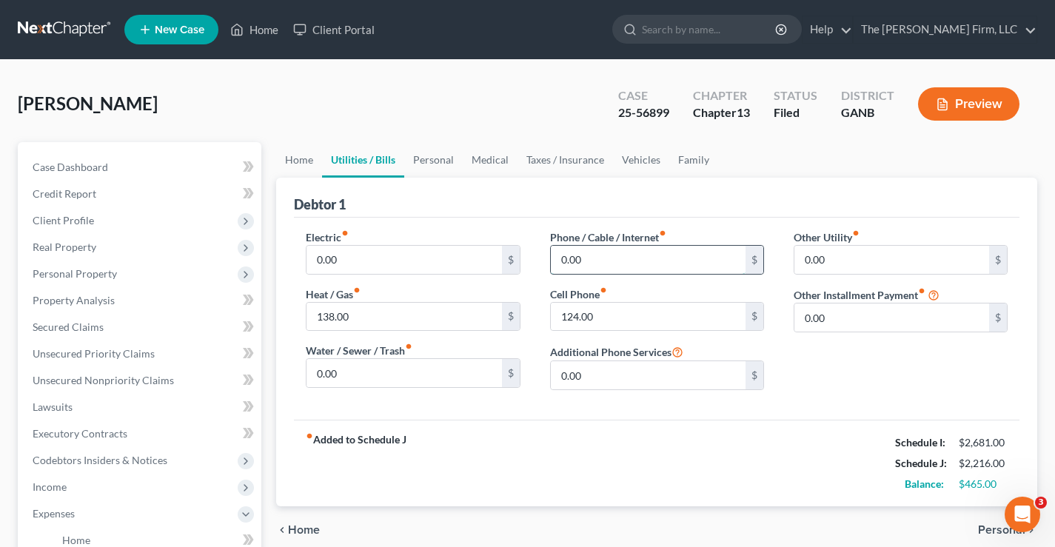
click at [591, 257] on input "0.00" at bounding box center [648, 260] width 195 height 28
click at [446, 158] on link "Personal" at bounding box center [433, 160] width 58 height 36
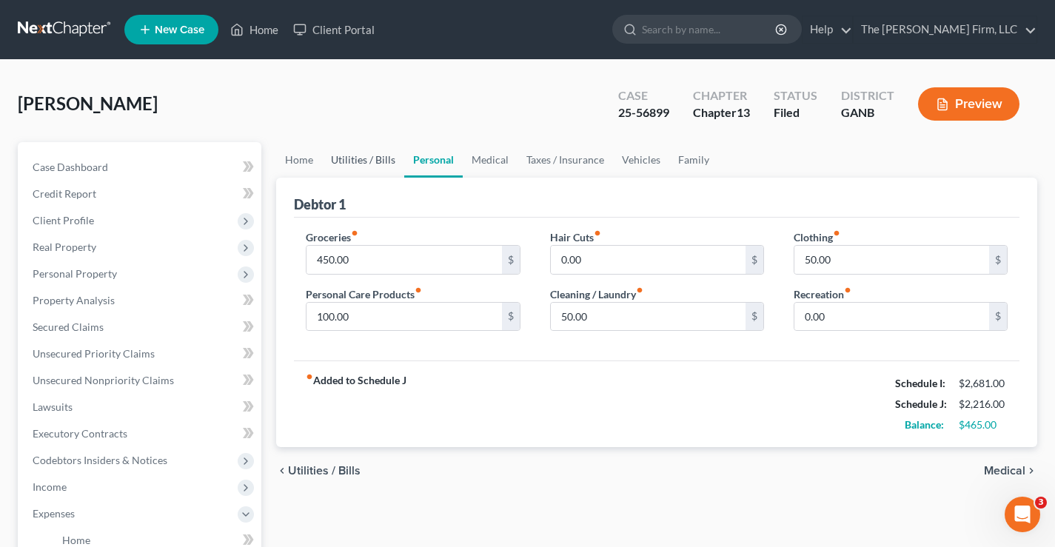
click at [354, 160] on link "Utilities / Bills" at bounding box center [363, 160] width 82 height 36
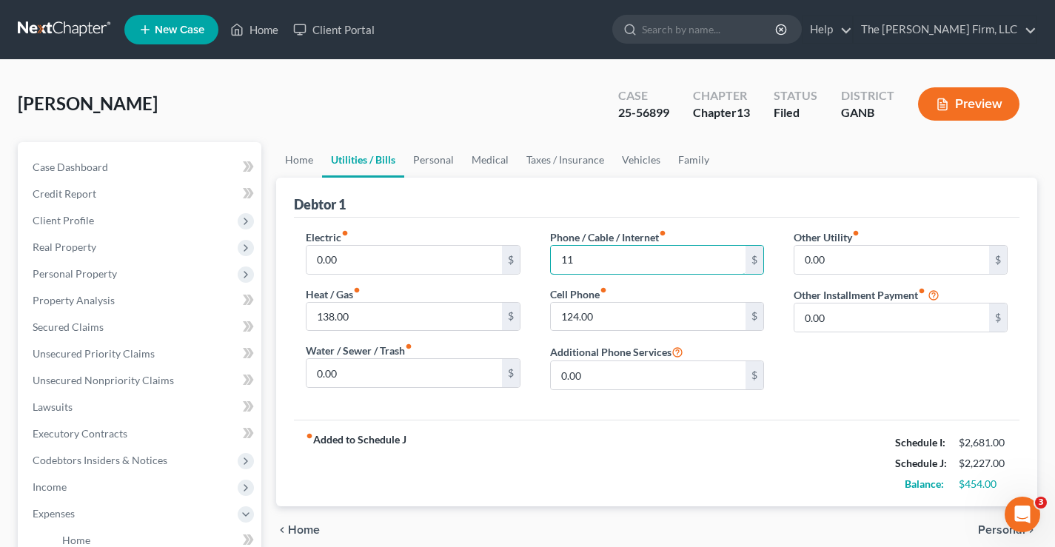
type input "11"
click at [508, 75] on div "Avery, Kaylan Upgraded Case 25-56899 Chapter Chapter 13 Status Filed District G…" at bounding box center [527, 516] width 1055 height 913
click at [440, 164] on link "Personal" at bounding box center [433, 160] width 58 height 36
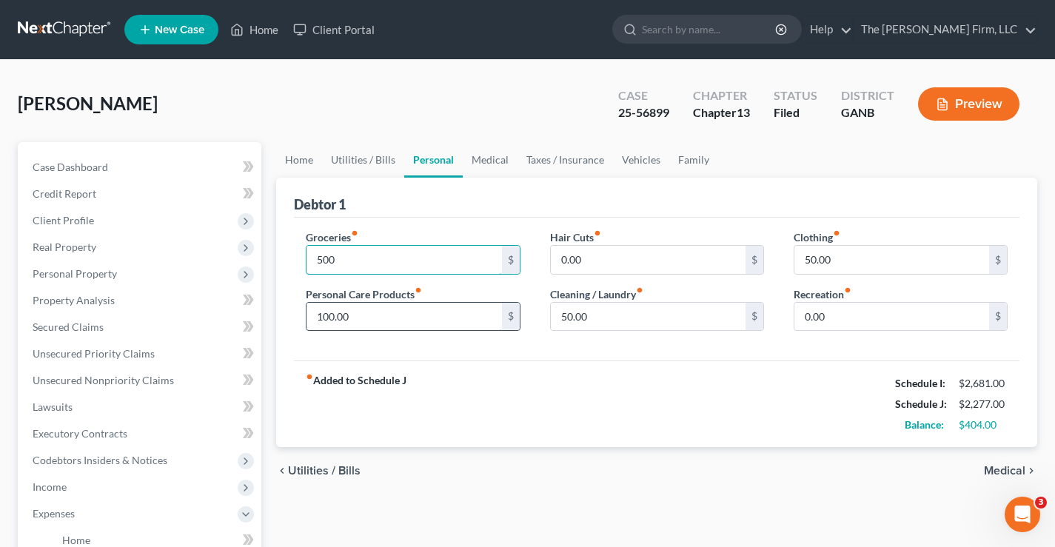
type input "500"
drag, startPoint x: 348, startPoint y: 315, endPoint x: 349, endPoint y: 331, distance: 15.6
click at [348, 315] on input "100.00" at bounding box center [403, 317] width 195 height 28
type input "125"
click at [479, 113] on div "Avery, Kaylan Upgraded Case 25-56899 Chapter Chapter 13 Status Filed District G…" at bounding box center [527, 110] width 1019 height 64
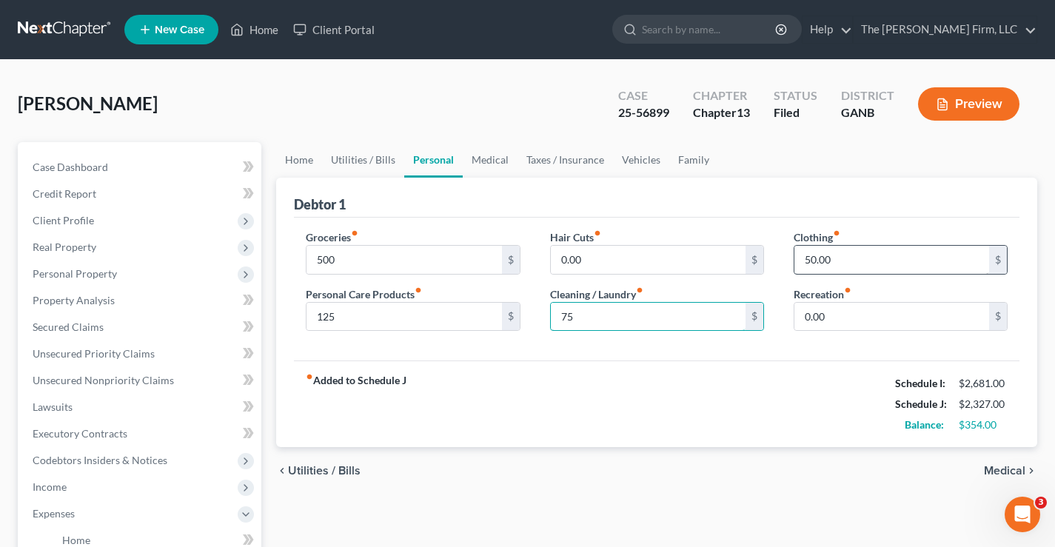
type input "75"
drag, startPoint x: 469, startPoint y: 91, endPoint x: 479, endPoint y: 91, distance: 9.6
click at [469, 91] on div "Avery, Kaylan Upgraded Case 25-56899 Chapter Chapter 13 Status Filed District G…" at bounding box center [527, 110] width 1019 height 64
click at [496, 154] on link "Medical" at bounding box center [490, 160] width 55 height 36
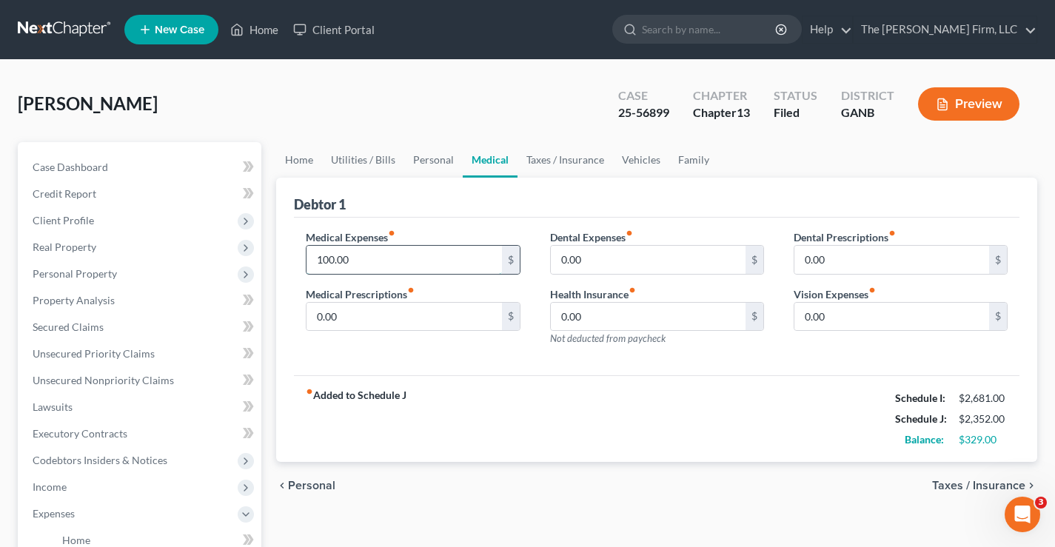
click at [357, 260] on input "100.00" at bounding box center [403, 260] width 195 height 28
click at [359, 250] on input "100.00" at bounding box center [403, 260] width 195 height 28
click at [356, 262] on input "100.00" at bounding box center [403, 260] width 195 height 28
click at [557, 164] on link "Taxes / Insurance" at bounding box center [564, 160] width 95 height 36
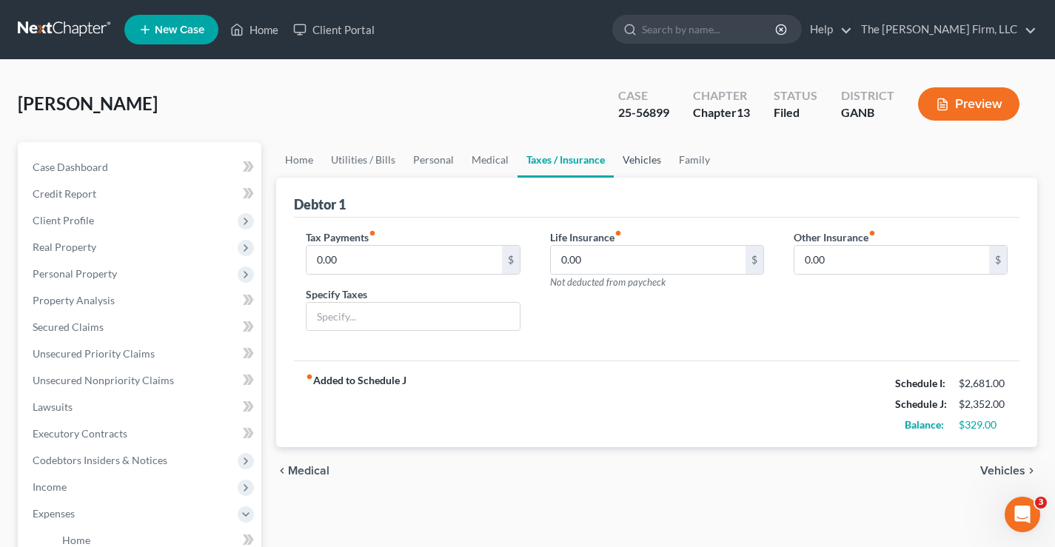
click at [647, 159] on link "Vehicles" at bounding box center [642, 160] width 56 height 36
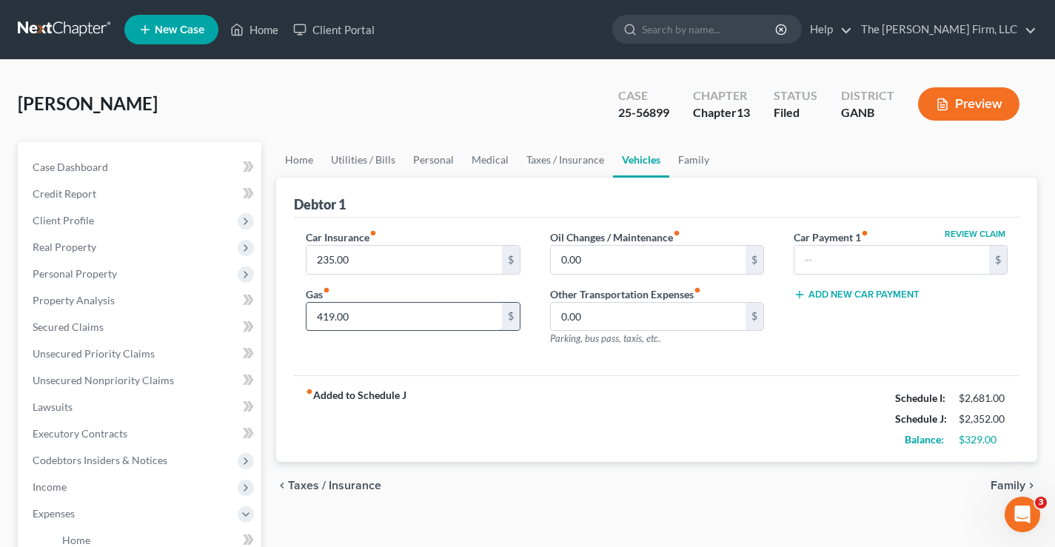
click at [362, 323] on input "419.00" at bounding box center [403, 317] width 195 height 28
click at [461, 106] on div "Avery, Kaylan Upgraded Case 25-56899 Chapter Chapter 13 Status Filed District G…" at bounding box center [527, 110] width 1019 height 64
click at [438, 127] on div "Avery, Kaylan Upgraded Case 25-56899 Chapter Chapter 13 Status Filed District G…" at bounding box center [527, 110] width 1019 height 64
drag, startPoint x: 72, startPoint y: 104, endPoint x: 135, endPoint y: 103, distance: 62.9
click at [135, 103] on div "Avery, Kaylan Upgraded Case 25-56899 Chapter Chapter 13 Status Filed District G…" at bounding box center [527, 110] width 1019 height 64
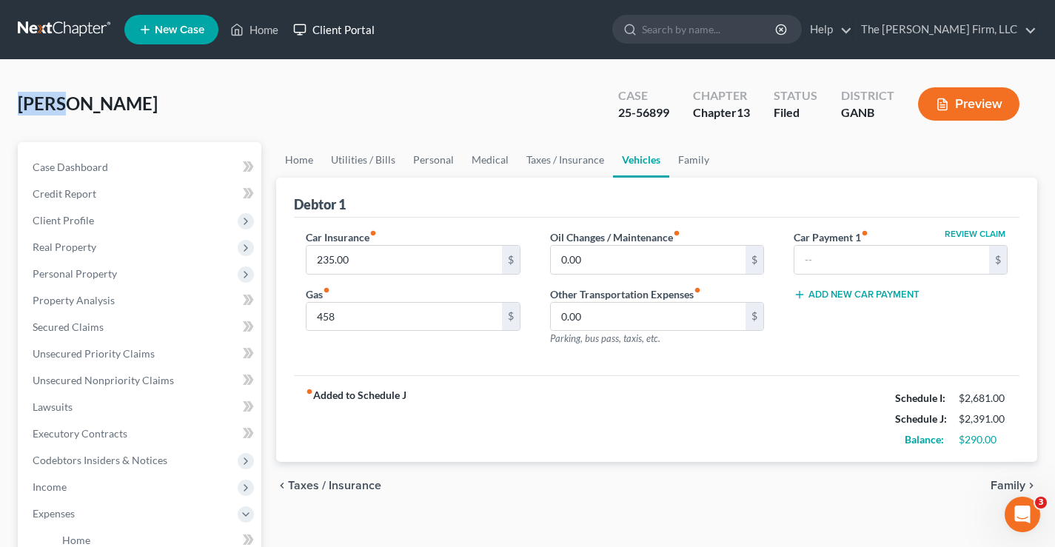
drag, startPoint x: 18, startPoint y: 101, endPoint x: 322, endPoint y: 36, distance: 311.2
click at [65, 103] on span "[PERSON_NAME]" at bounding box center [88, 103] width 140 height 21
click at [127, 95] on div "Avery, Kaylan Upgraded Case 25-56899 Chapter Chapter 13 Status Filed District G…" at bounding box center [527, 110] width 1019 height 64
drag, startPoint x: 73, startPoint y: 98, endPoint x: 128, endPoint y: 99, distance: 55.5
click at [128, 99] on div "Avery, Kaylan Upgraded Case 25-56899 Chapter Chapter 13 Status Filed District G…" at bounding box center [527, 110] width 1019 height 64
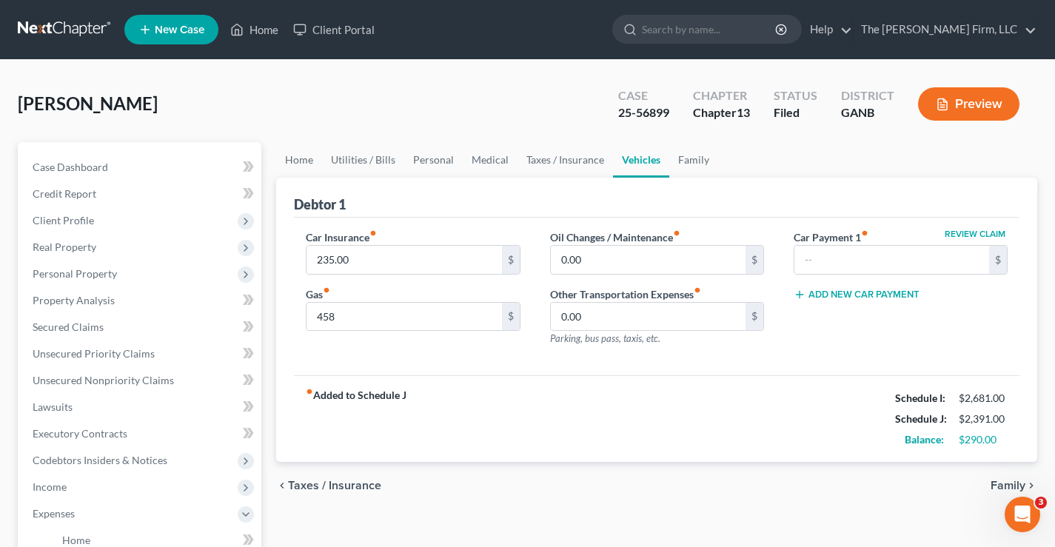
click at [48, 110] on span "[PERSON_NAME]" at bounding box center [88, 103] width 140 height 21
click at [40, 31] on link at bounding box center [65, 29] width 95 height 27
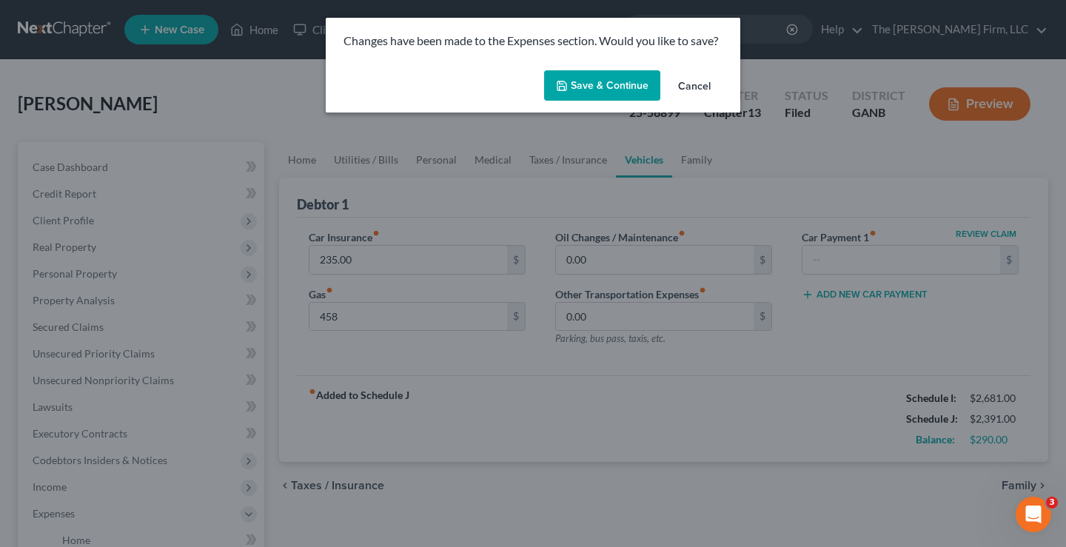
click at [632, 89] on button "Save & Continue" at bounding box center [602, 85] width 116 height 31
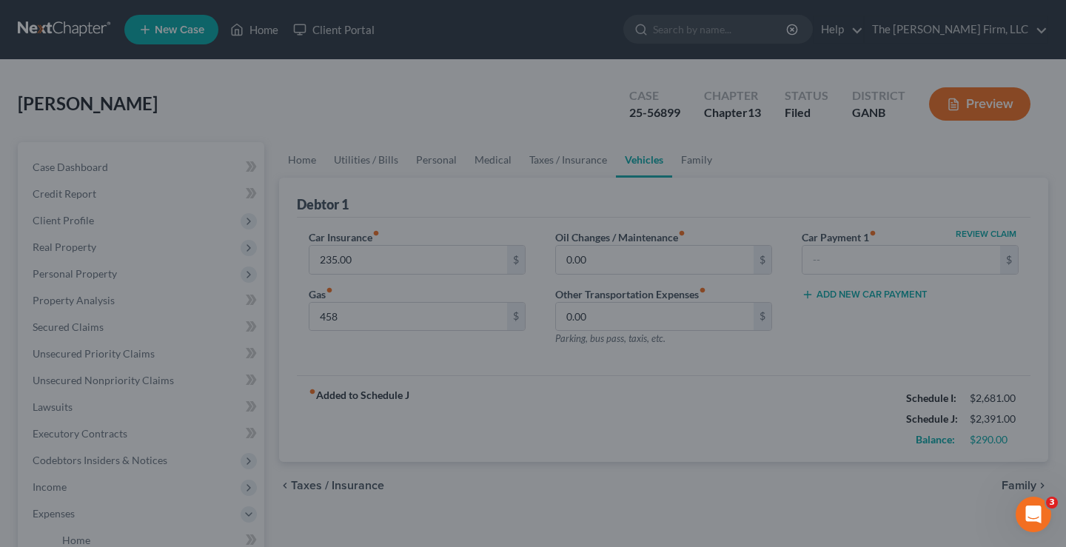
type input "458.00"
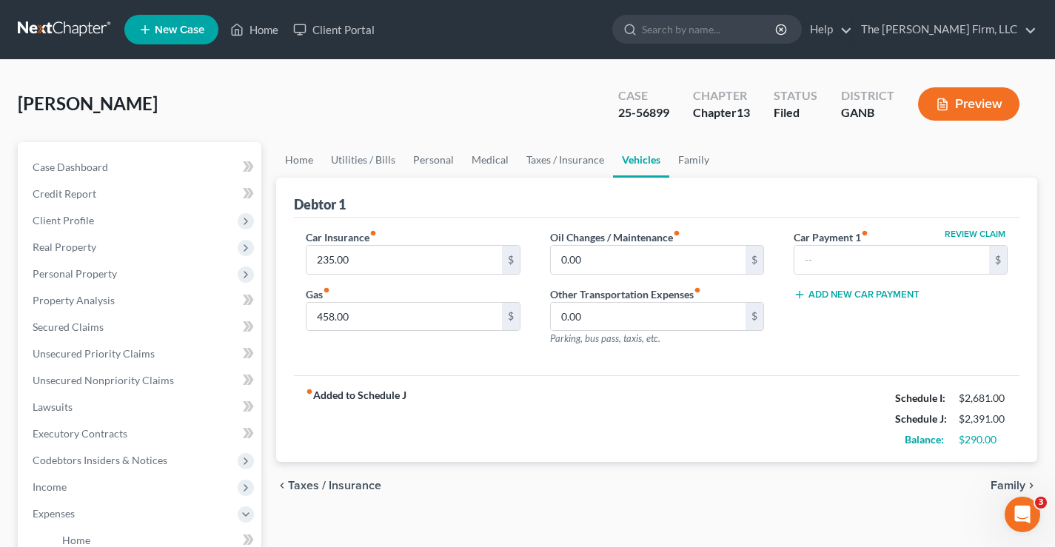
click at [37, 25] on link at bounding box center [65, 29] width 95 height 27
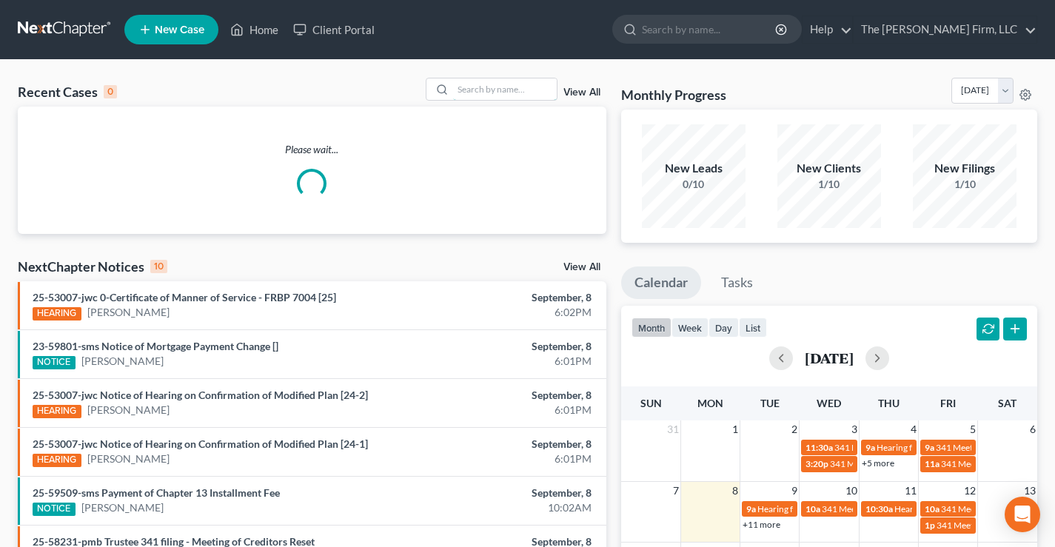
click at [473, 90] on input "search" at bounding box center [505, 88] width 104 height 21
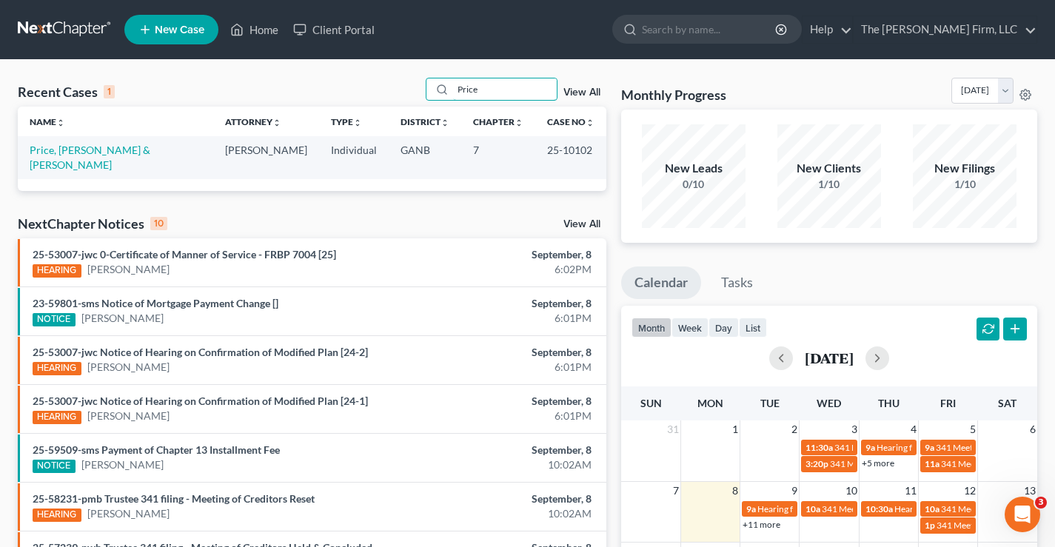
type input "Price"
drag, startPoint x: 531, startPoint y: 147, endPoint x: 579, endPoint y: 147, distance: 47.4
click at [579, 147] on td "25-10102" at bounding box center [570, 157] width 71 height 42
copy td "25-10102"
